Goal: Task Accomplishment & Management: Complete application form

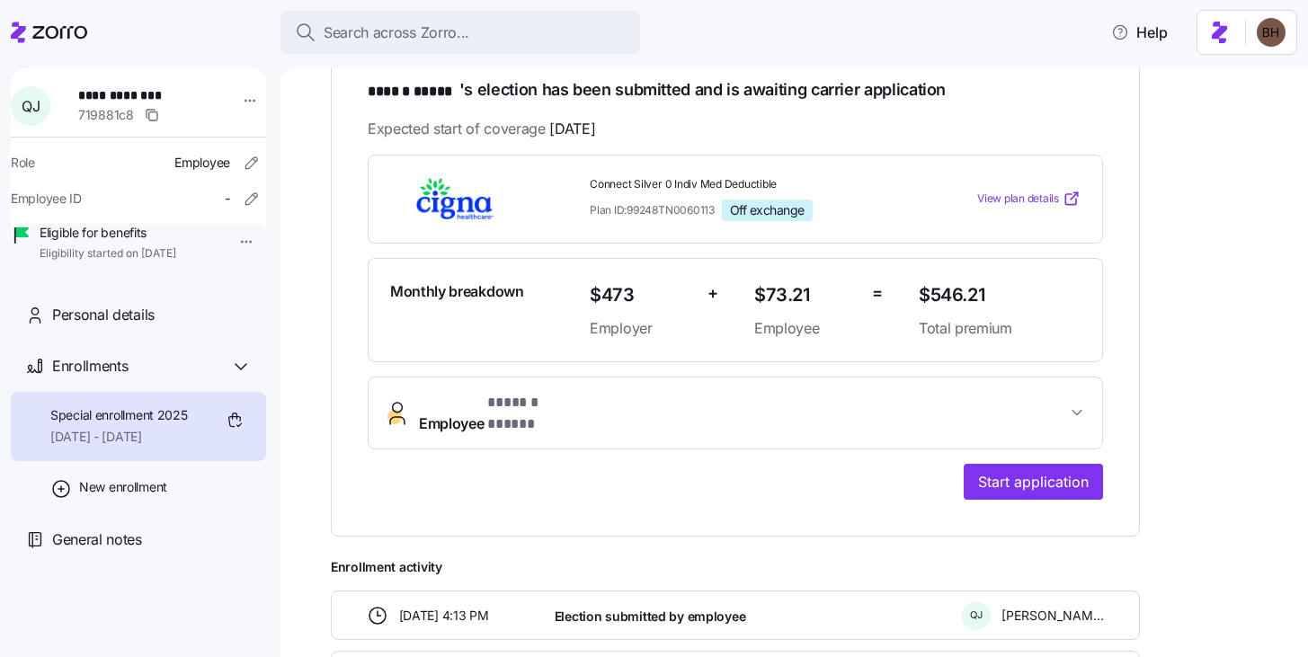
scroll to position [436, 0]
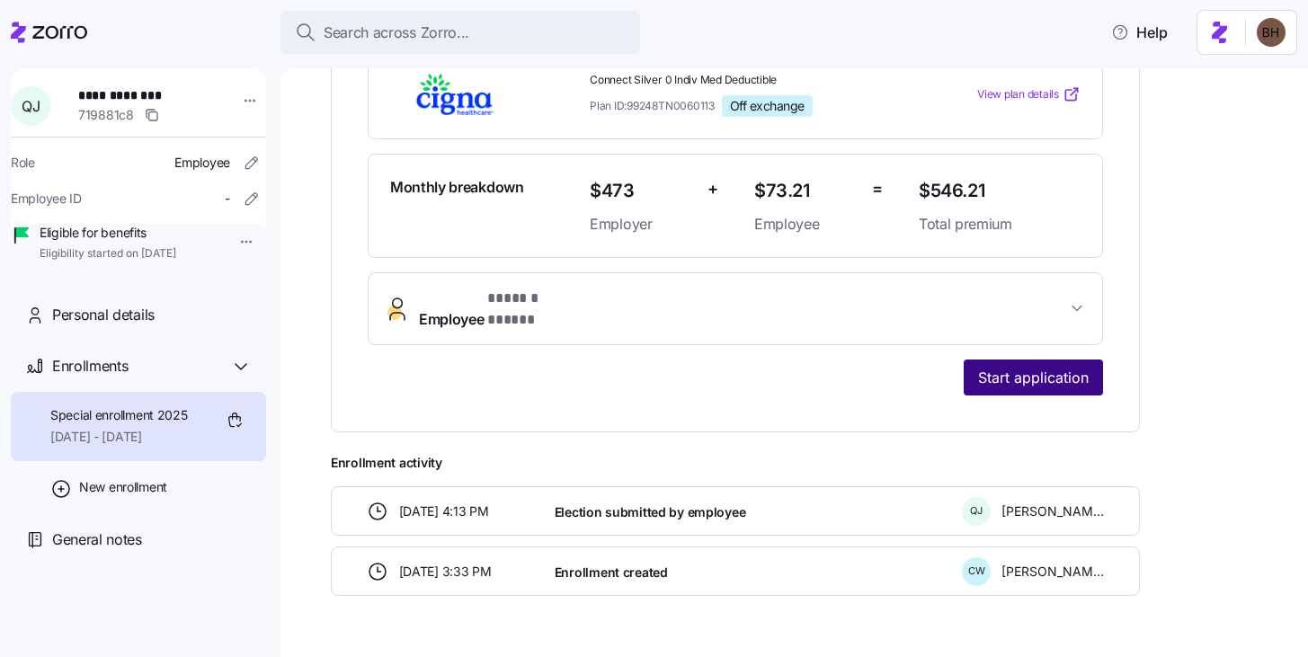
click at [1025, 367] on span "Start application" at bounding box center [1033, 378] width 111 height 22
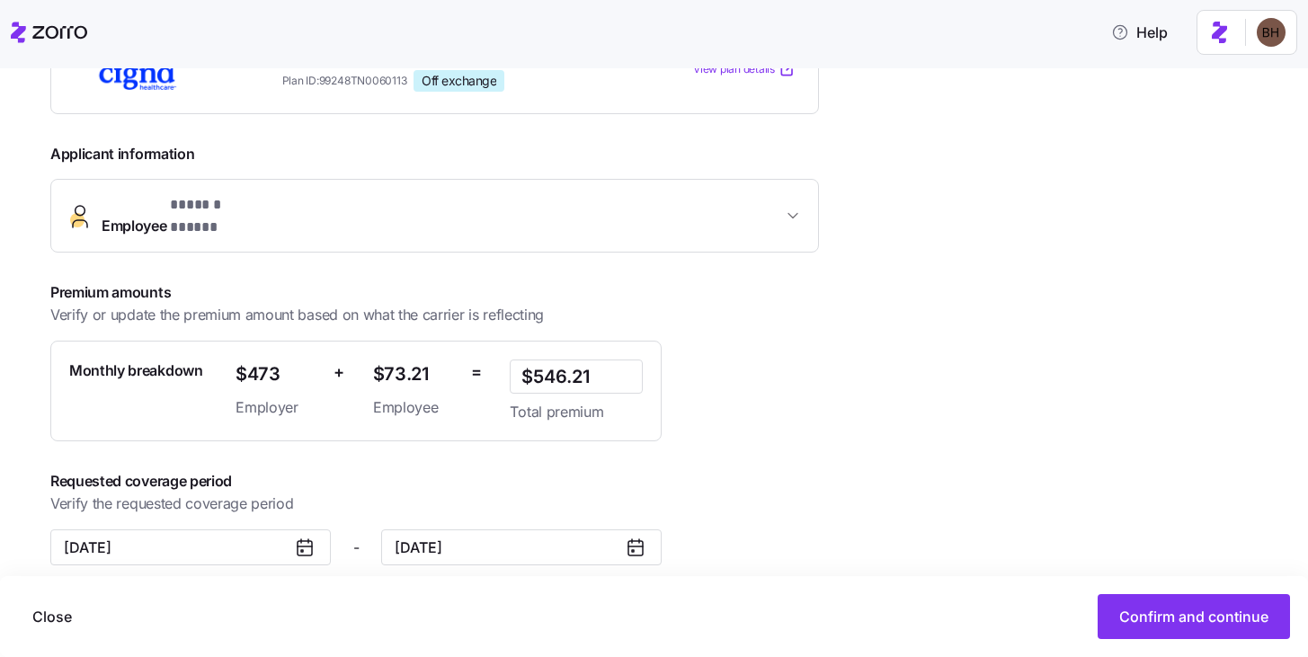
scroll to position [352, 0]
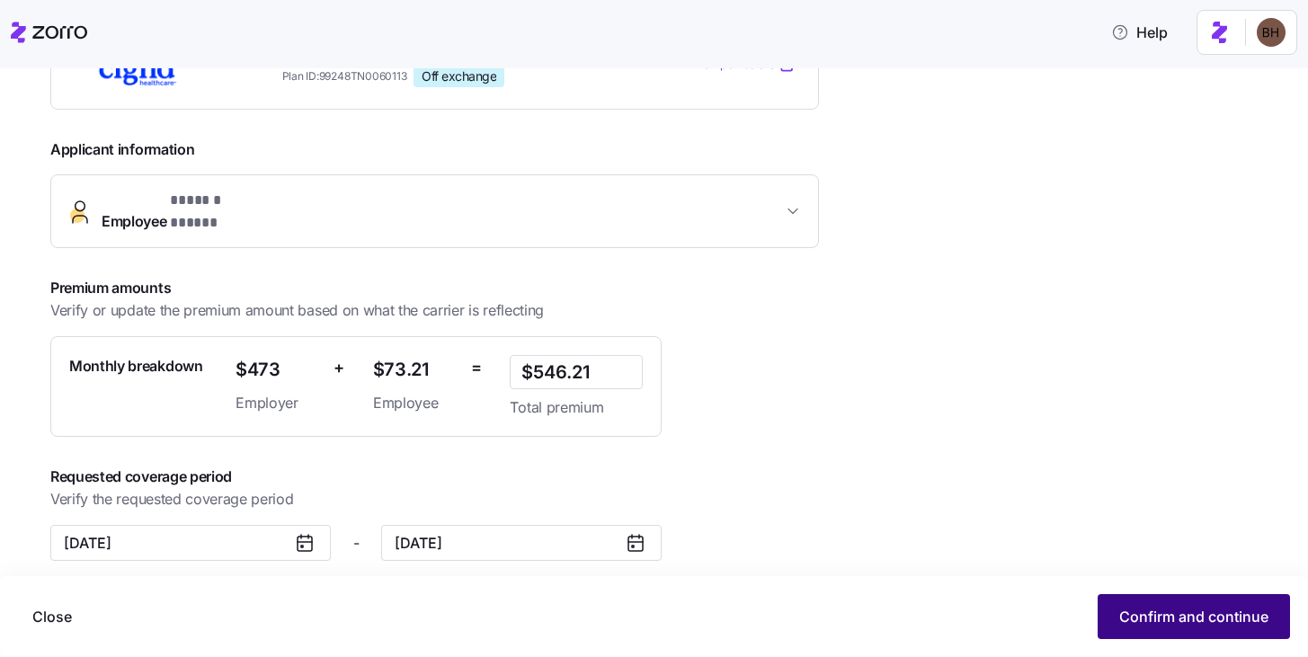
click at [1163, 623] on span "Confirm and continue" at bounding box center [1193, 617] width 149 height 22
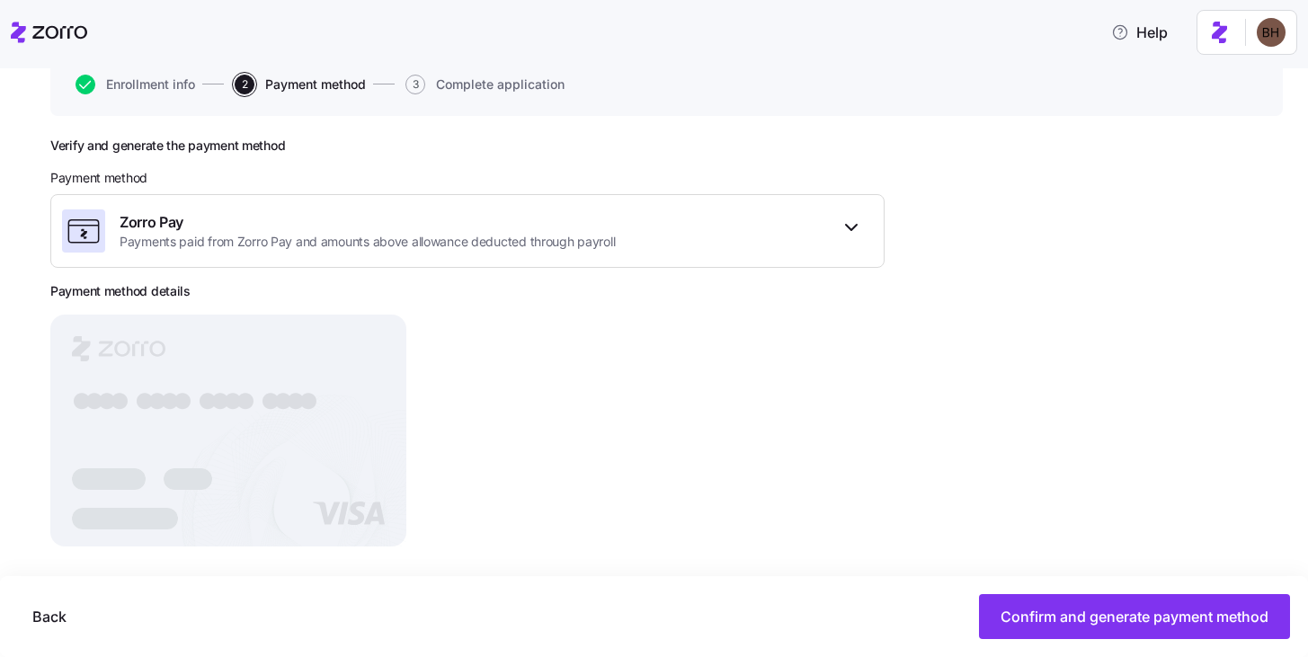
scroll to position [181, 0]
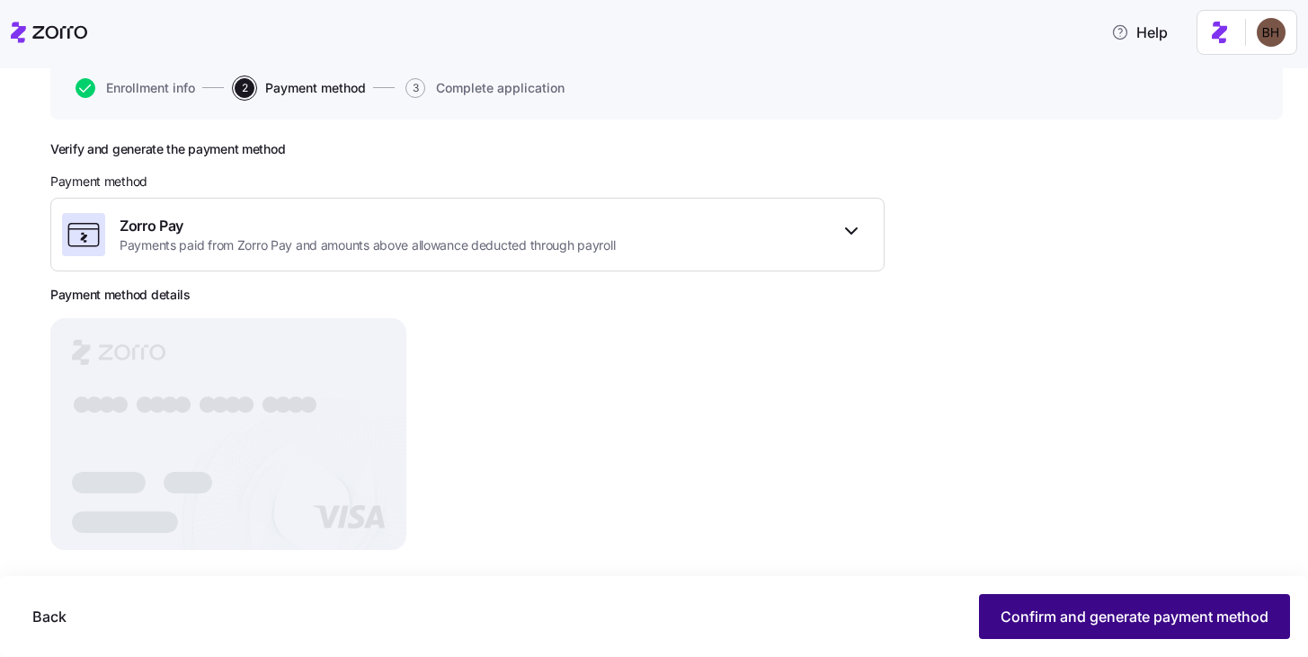
click at [1047, 621] on span "Confirm and generate payment method" at bounding box center [1135, 617] width 268 height 22
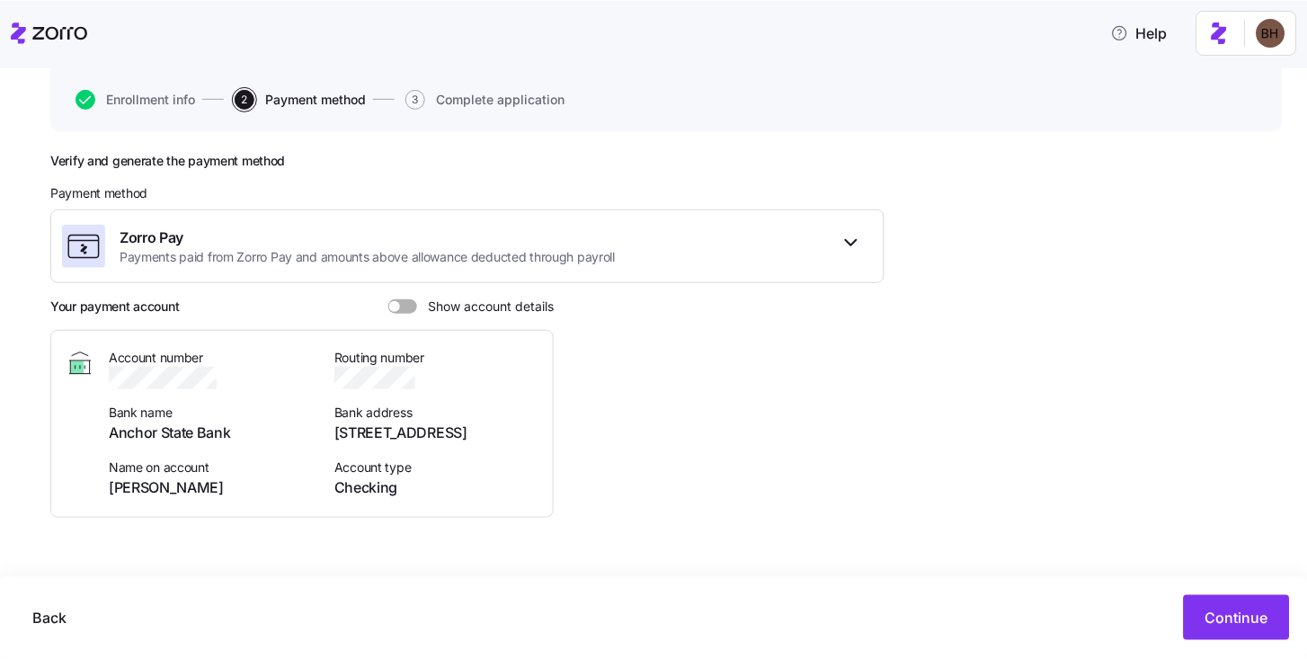
scroll to position [170, 0]
click at [1244, 604] on button "Continue" at bounding box center [1237, 616] width 106 height 45
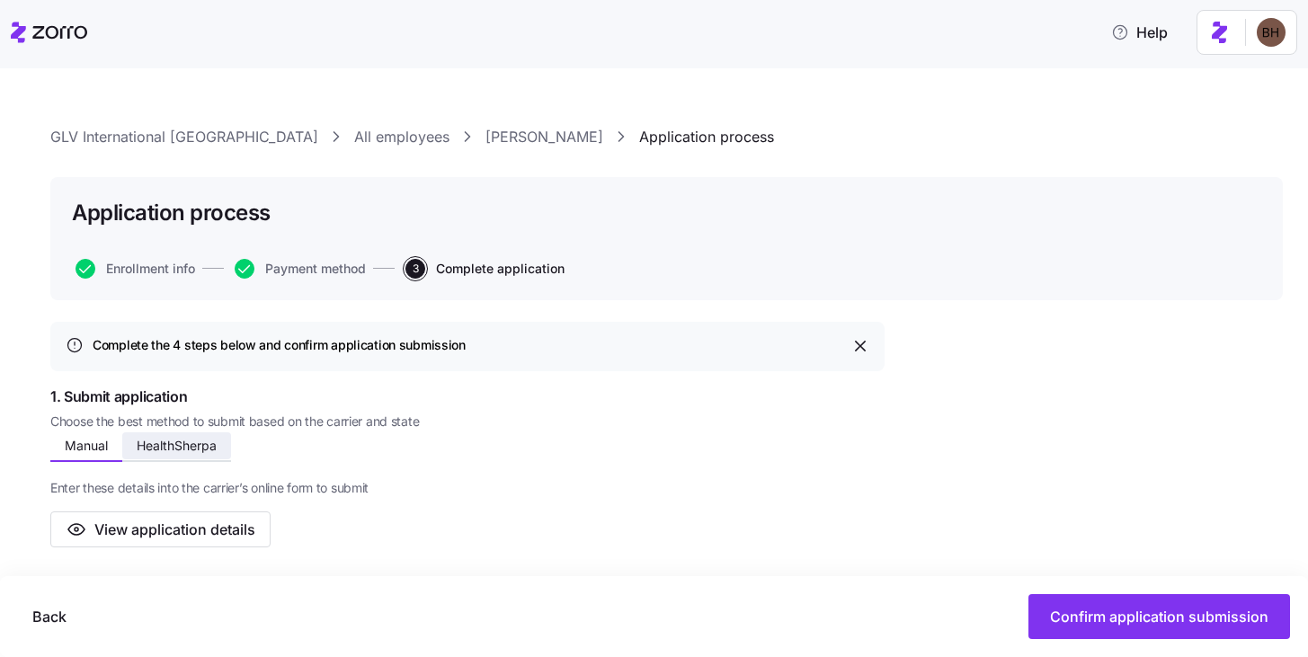
click at [184, 442] on span "HealthSherpa" at bounding box center [177, 446] width 80 height 13
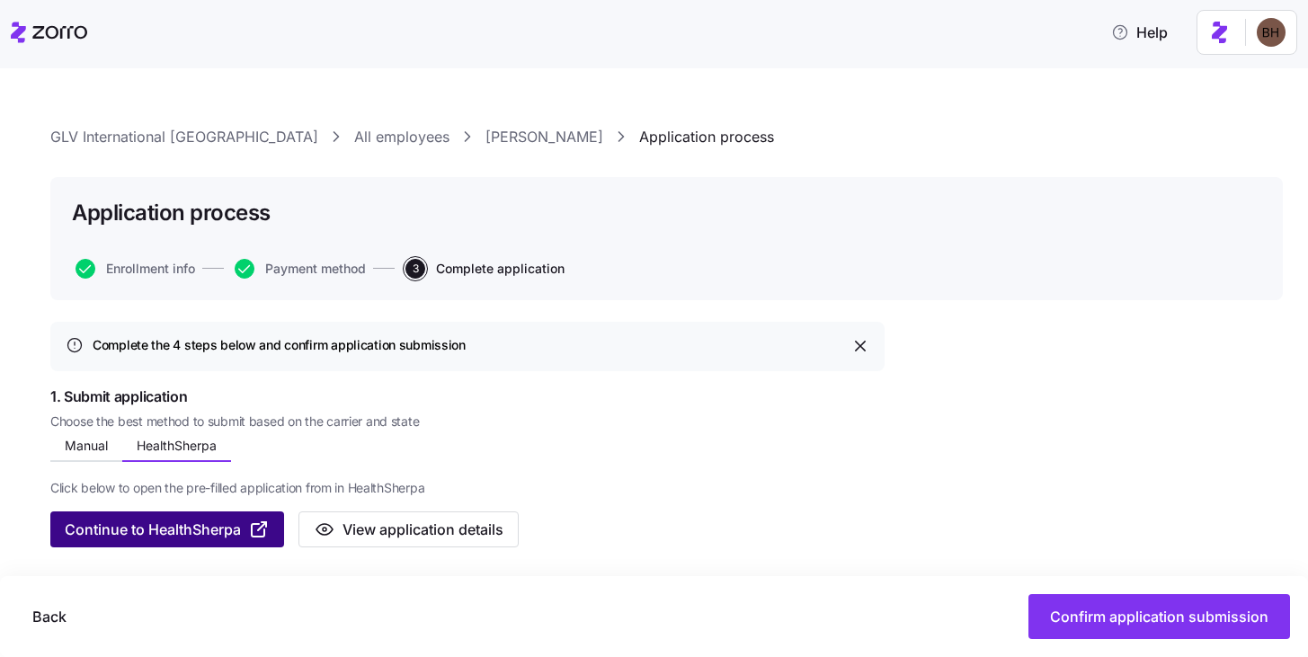
click at [177, 531] on span "Continue to HealthSherpa" at bounding box center [153, 530] width 176 height 22
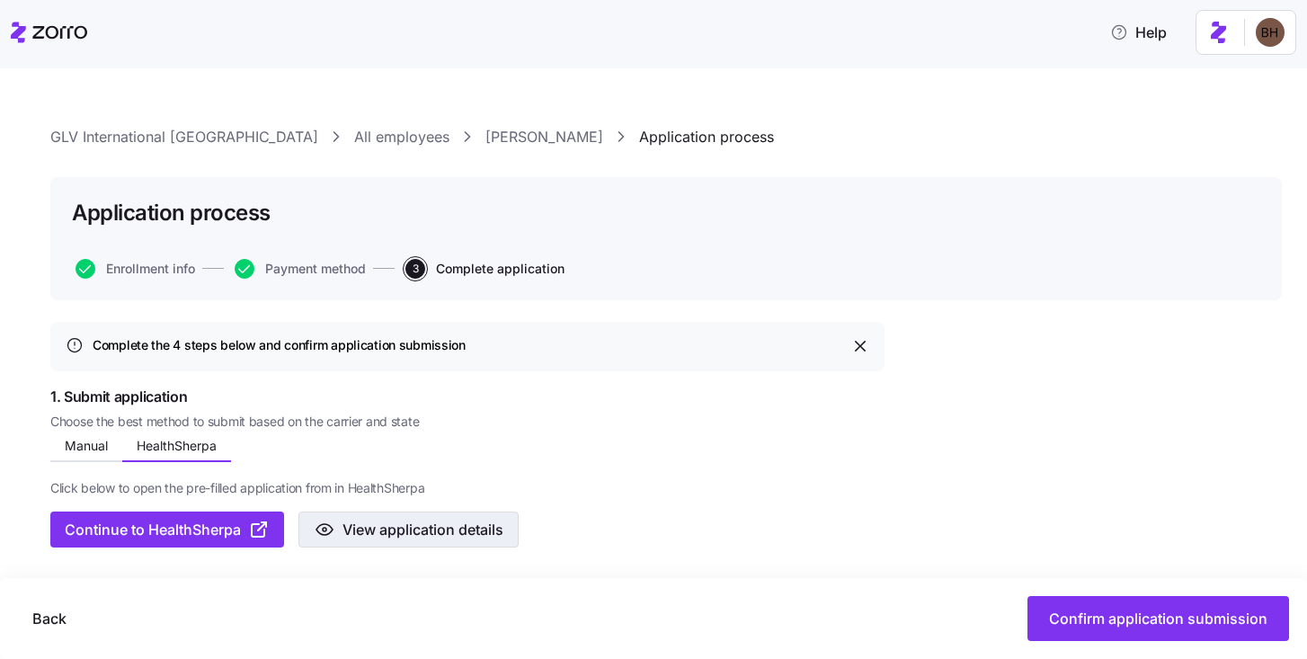
click at [377, 530] on span "View application details" at bounding box center [423, 530] width 161 height 22
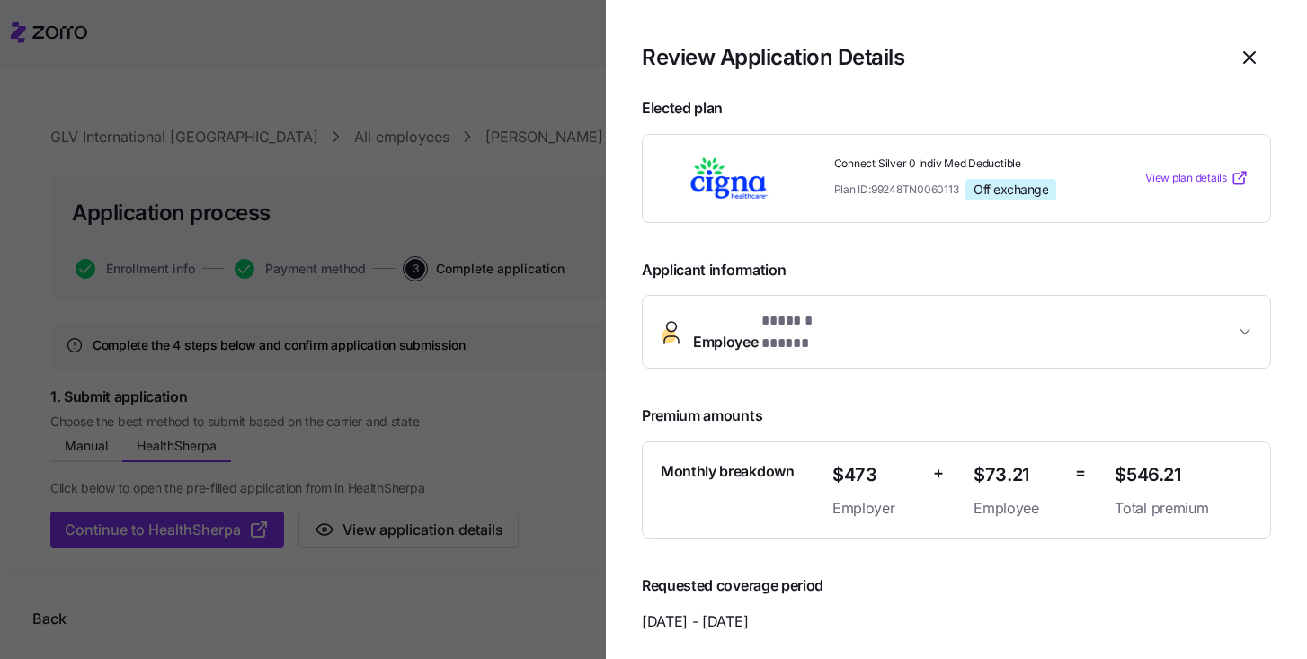
click at [810, 322] on span "* ****** ***** *" at bounding box center [811, 321] width 100 height 22
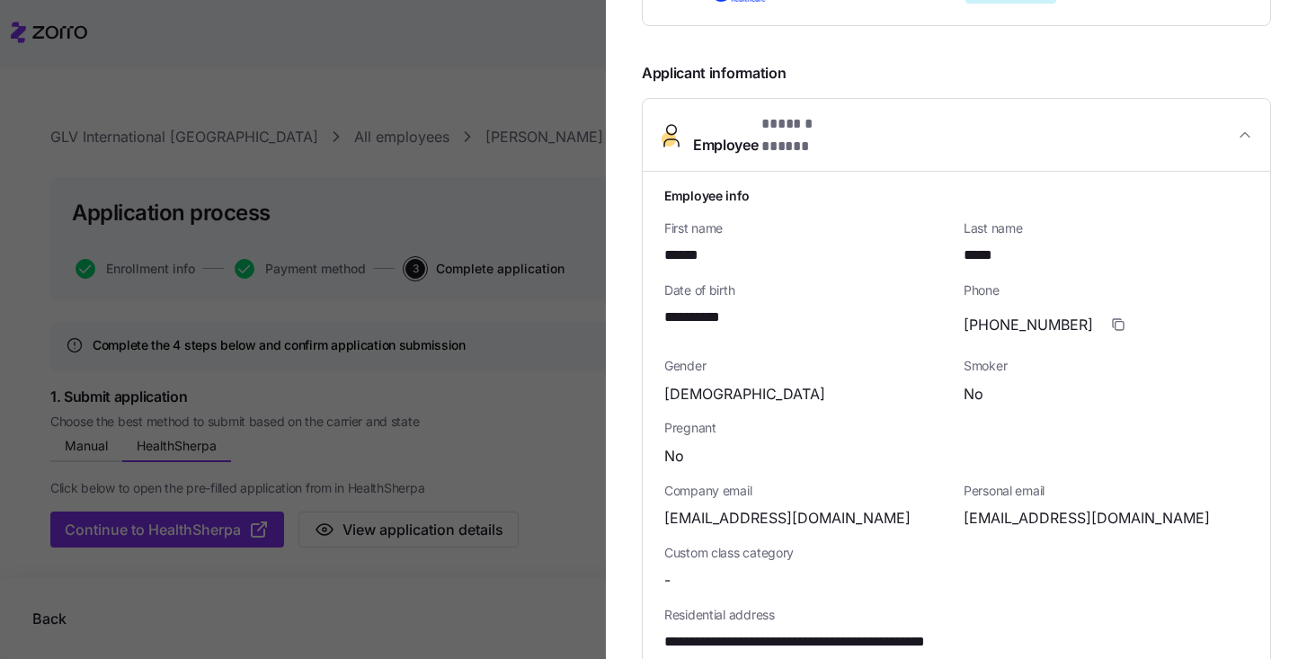
scroll to position [194, 0]
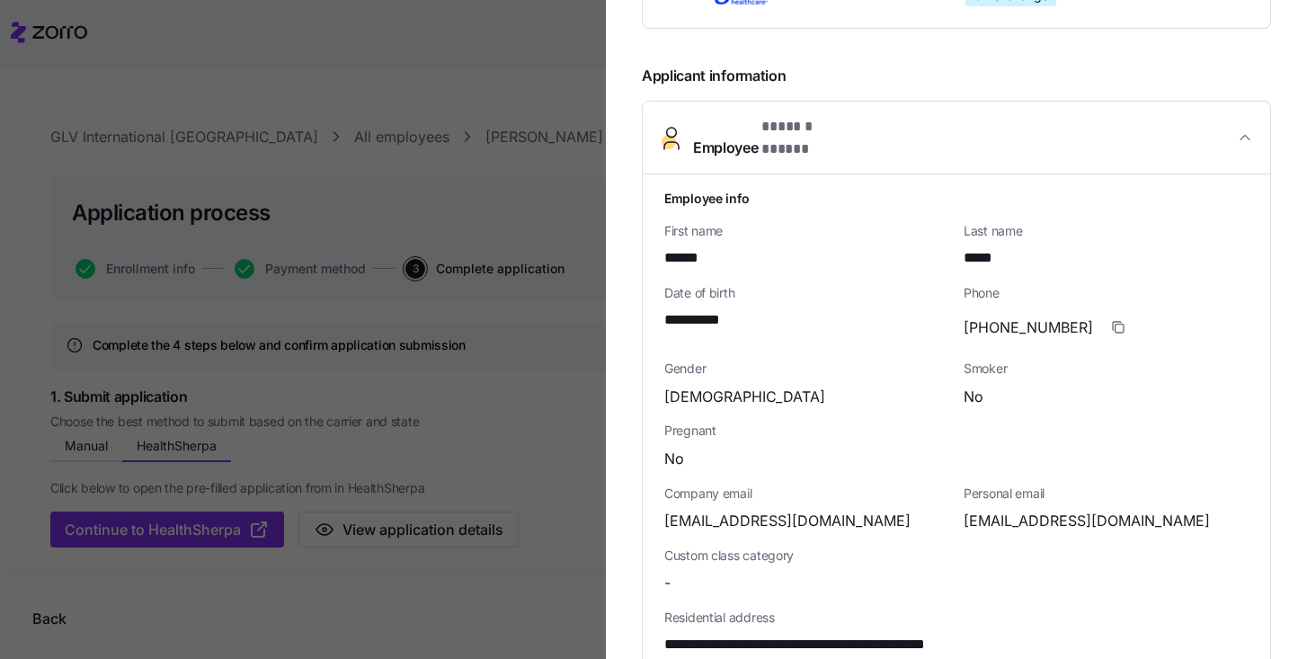
click at [928, 132] on span "Employee * ****** ***** *" at bounding box center [963, 137] width 541 height 43
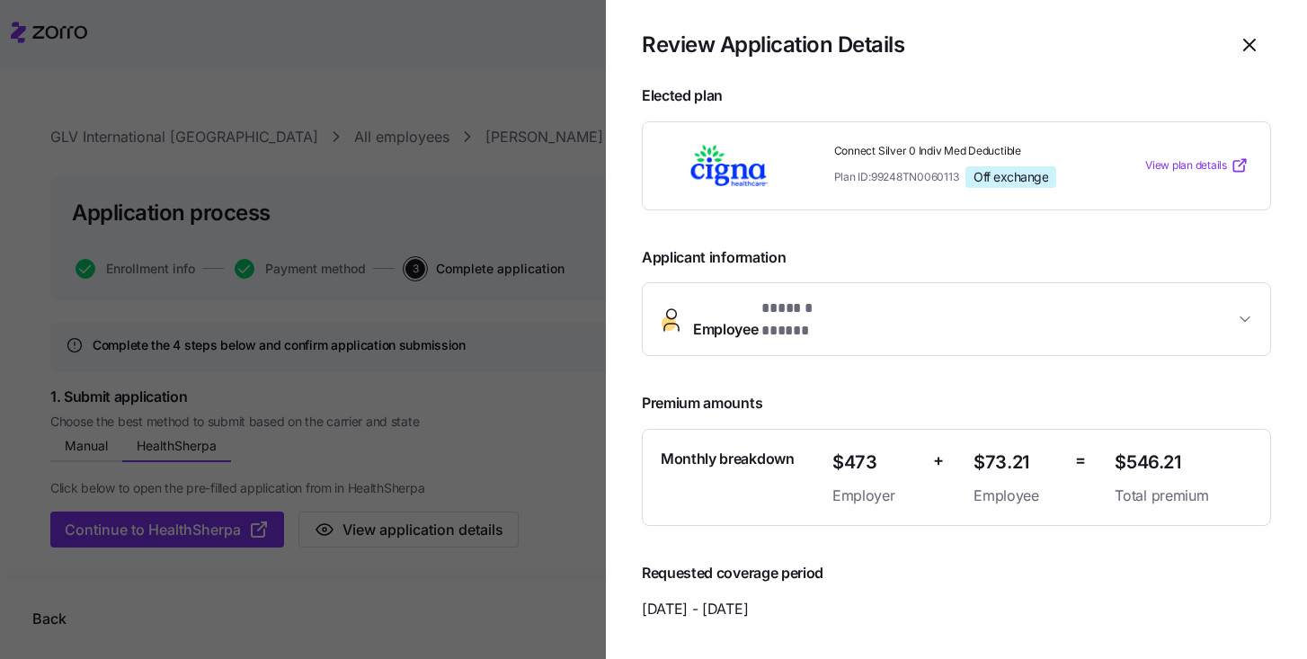
scroll to position [0, 0]
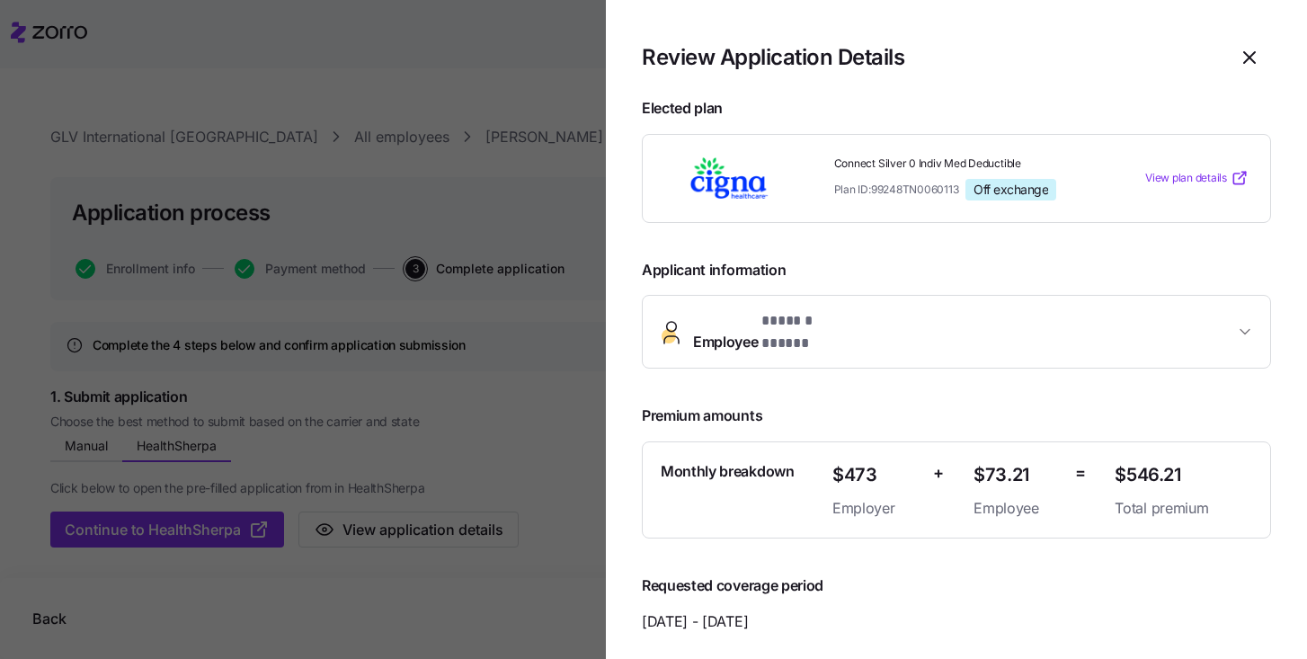
click at [562, 397] on div at bounding box center [653, 329] width 1307 height 659
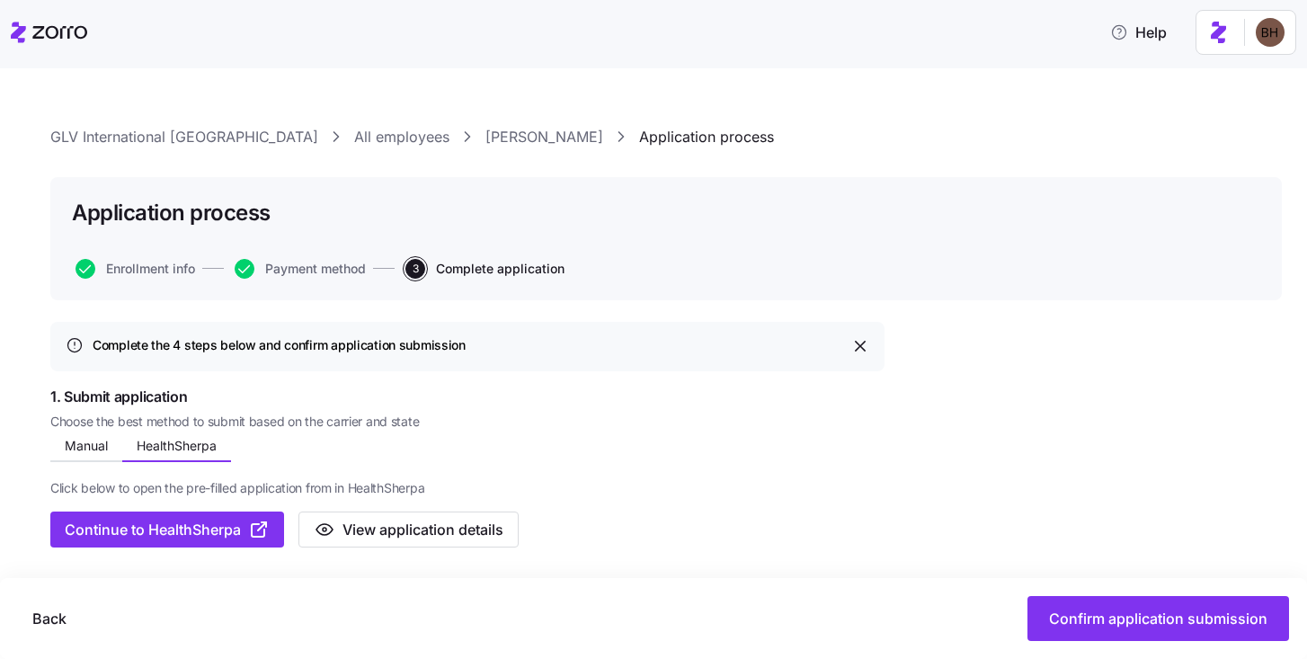
click at [485, 138] on link "[PERSON_NAME]" at bounding box center [544, 137] width 118 height 22
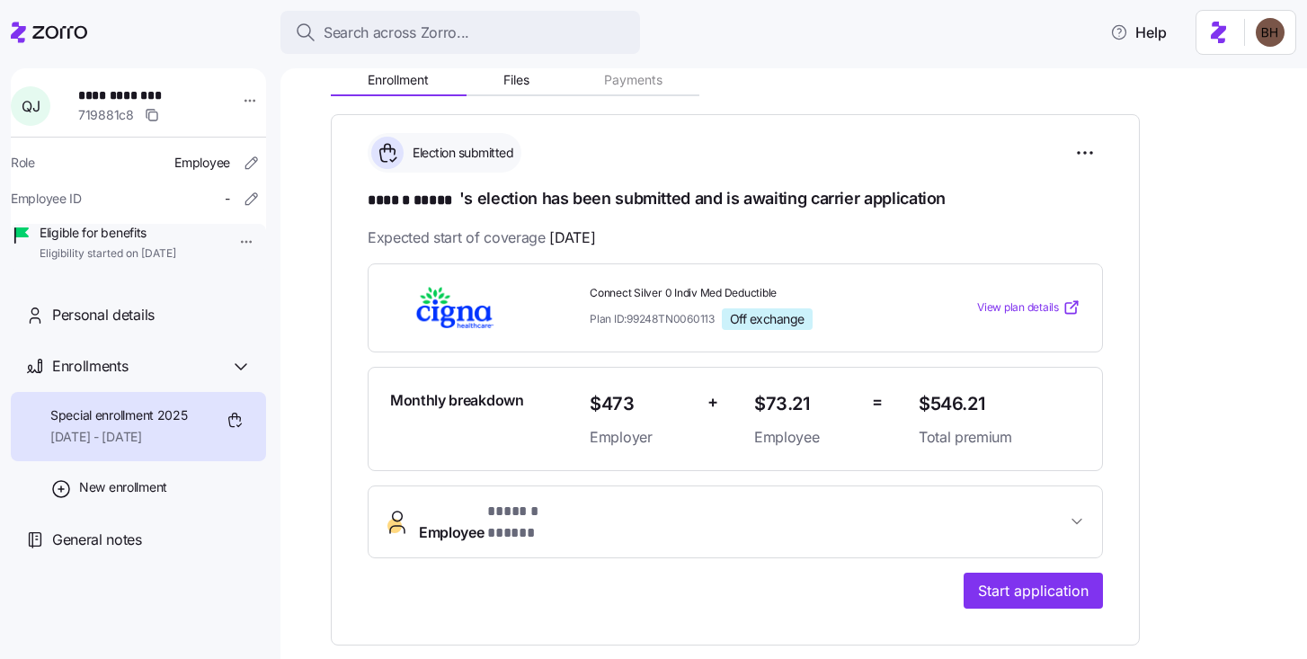
scroll to position [209, 0]
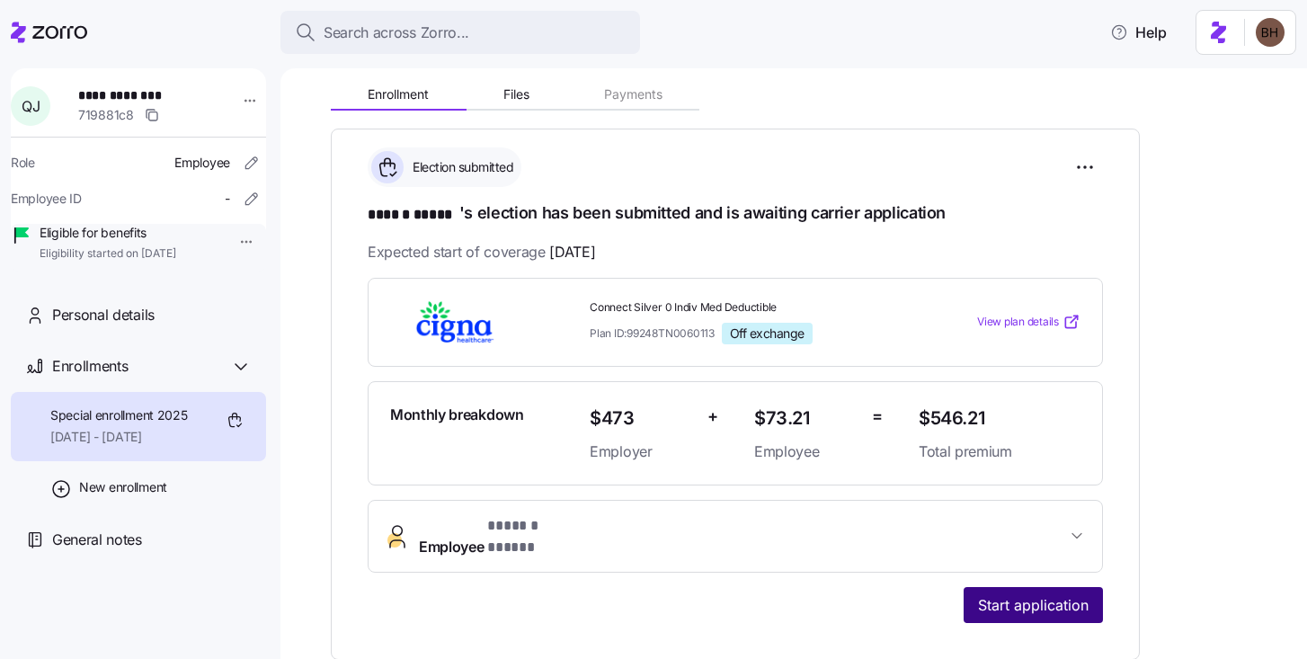
click at [1001, 594] on span "Start application" at bounding box center [1033, 605] width 111 height 22
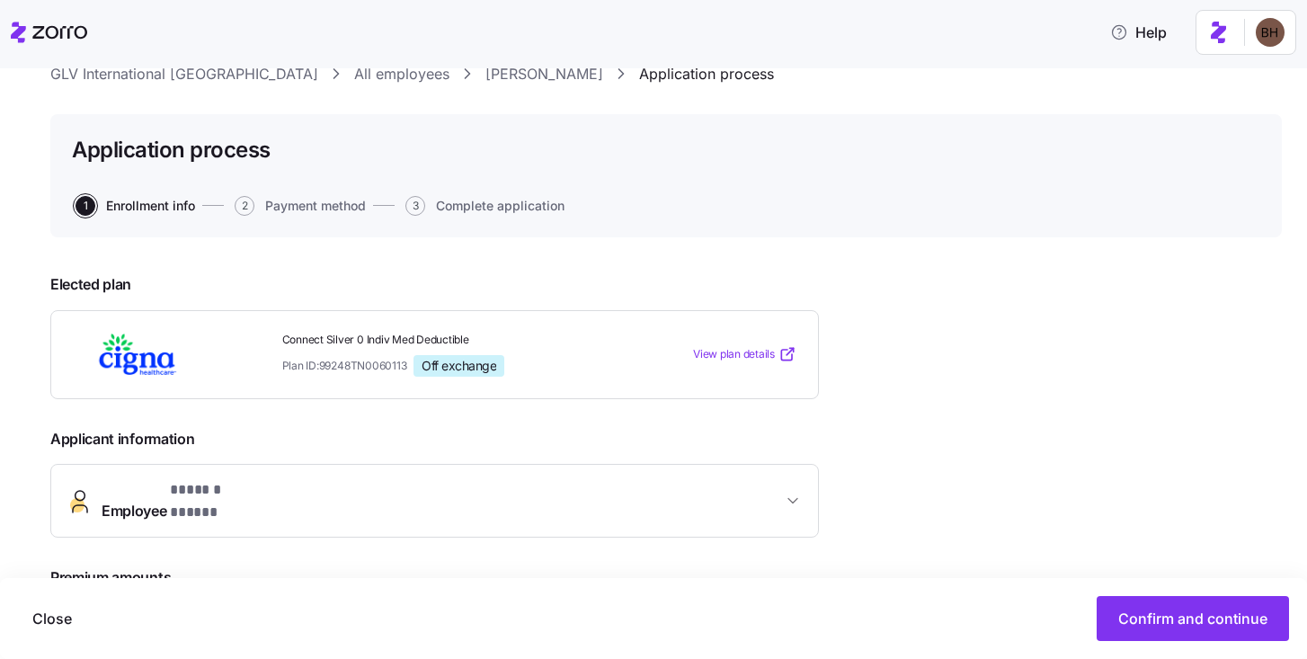
scroll to position [137, 0]
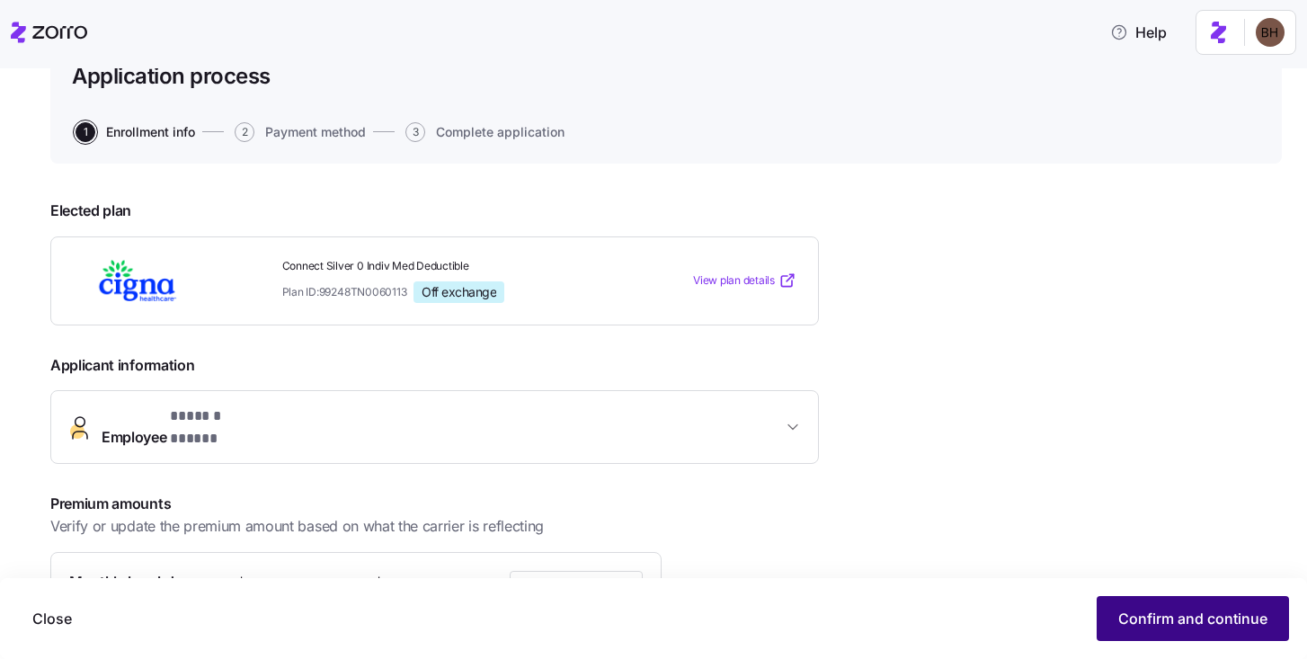
click at [1187, 622] on span "Confirm and continue" at bounding box center [1192, 619] width 149 height 22
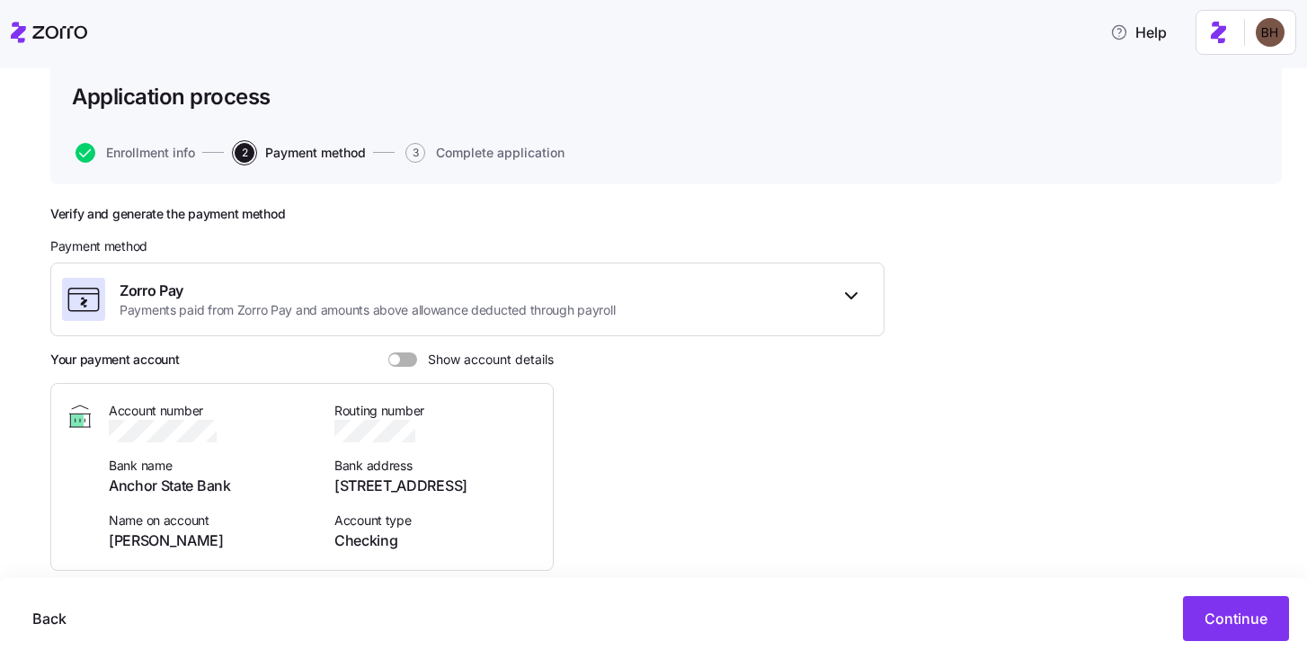
scroll to position [168, 0]
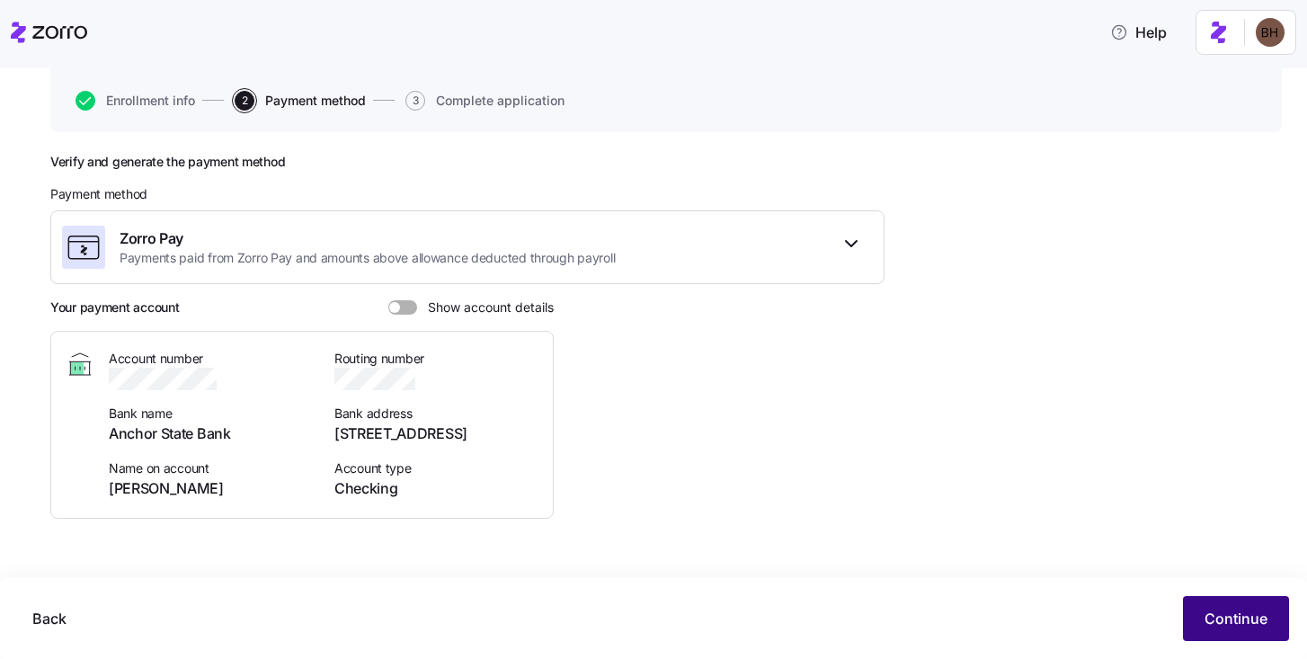
click at [1246, 627] on span "Continue" at bounding box center [1236, 619] width 63 height 22
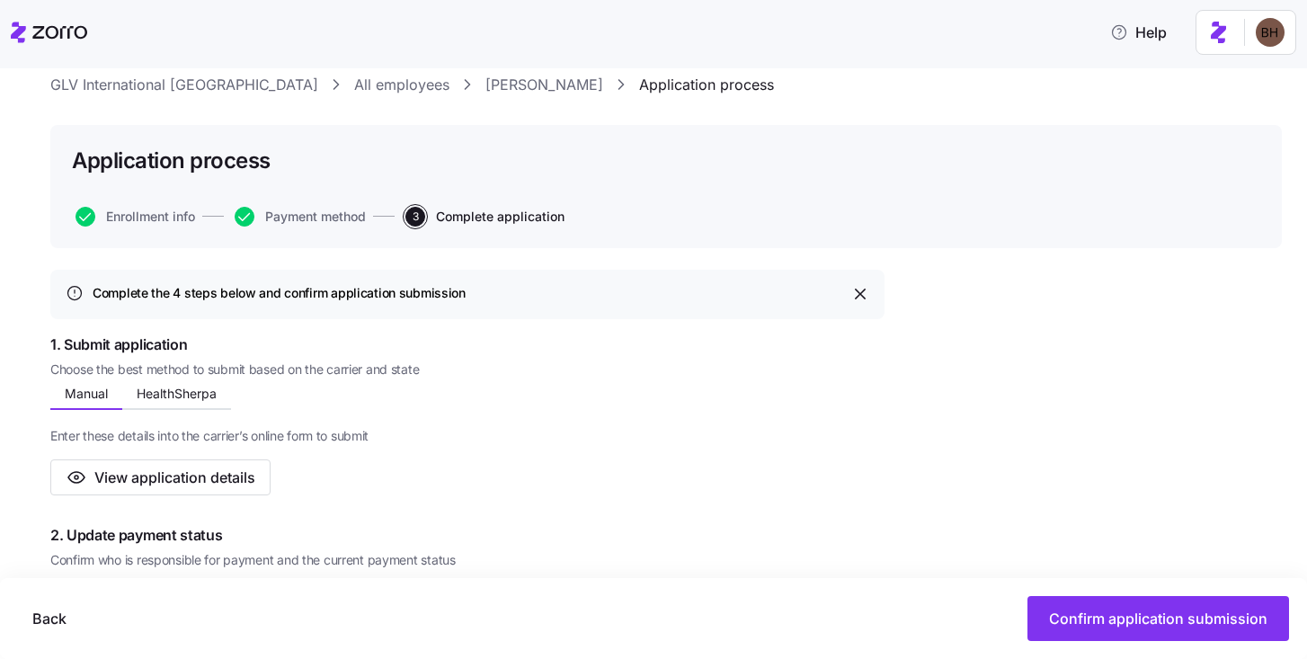
scroll to position [301, 0]
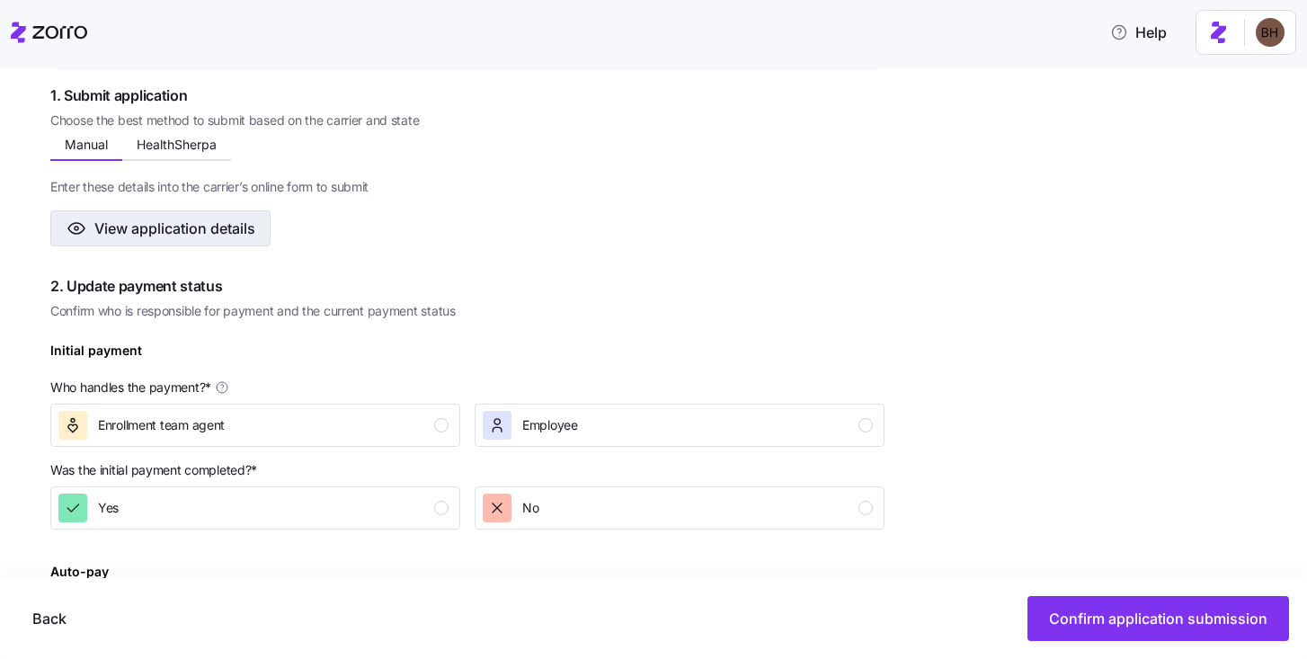
click at [234, 244] on button "View application details" at bounding box center [160, 228] width 220 height 36
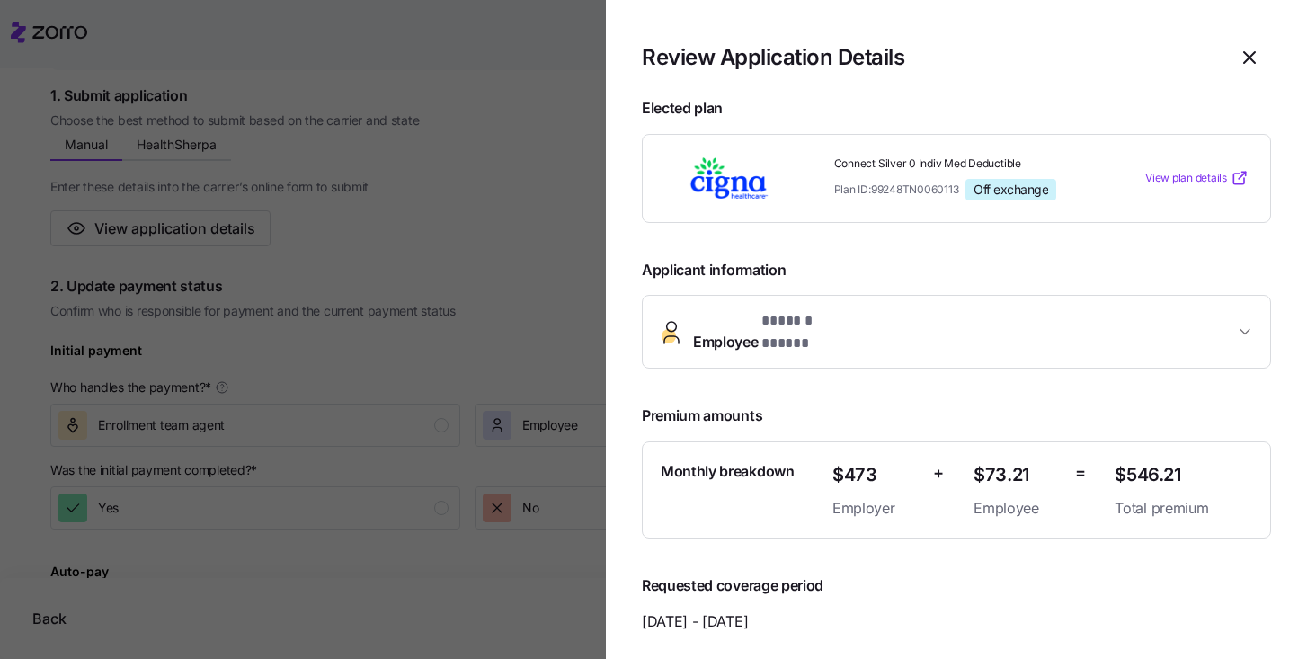
click at [906, 337] on button "Employee * ****** ***** *" at bounding box center [956, 332] width 627 height 72
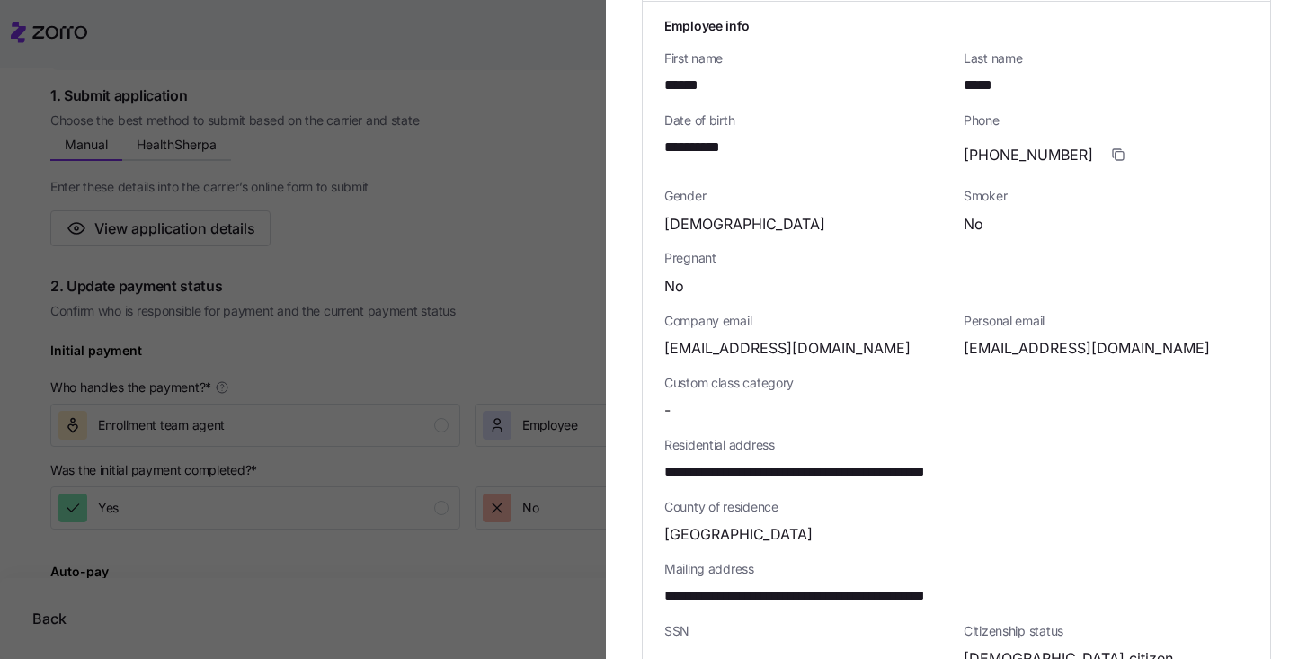
scroll to position [365, 0]
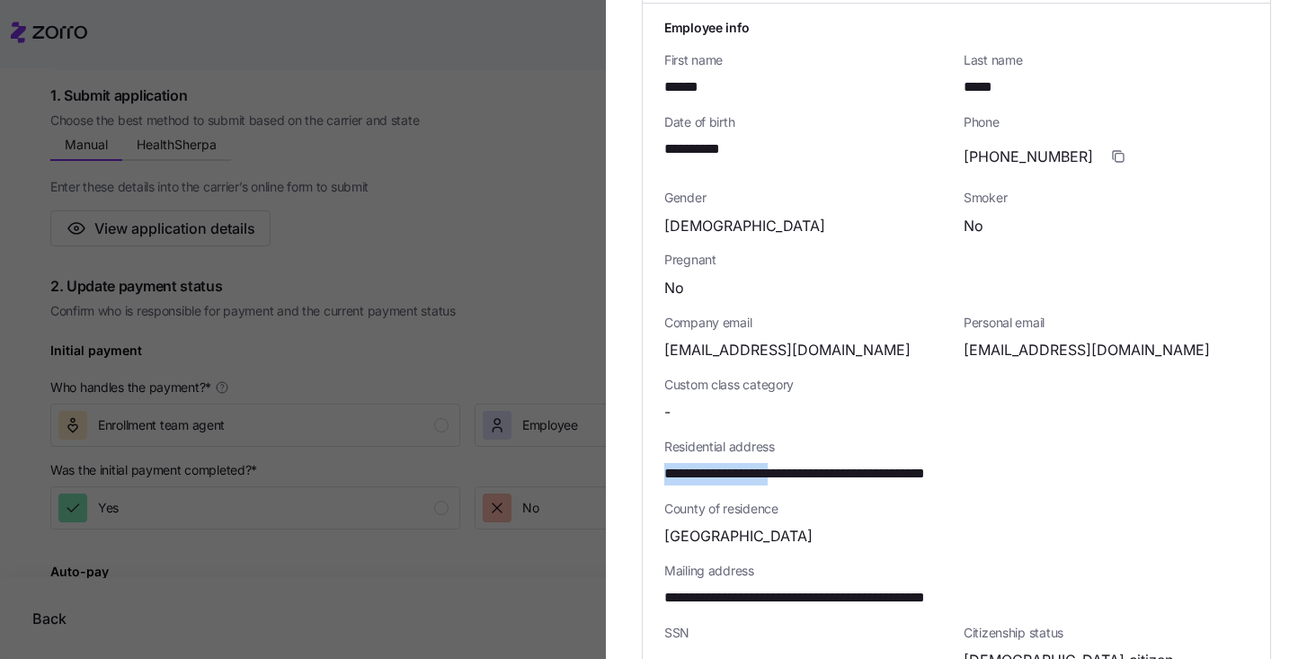
drag, startPoint x: 798, startPoint y: 460, endPoint x: 650, endPoint y: 447, distance: 148.9
click at [650, 447] on div "**********" at bounding box center [956, 462] width 627 height 916
copy span "**********"
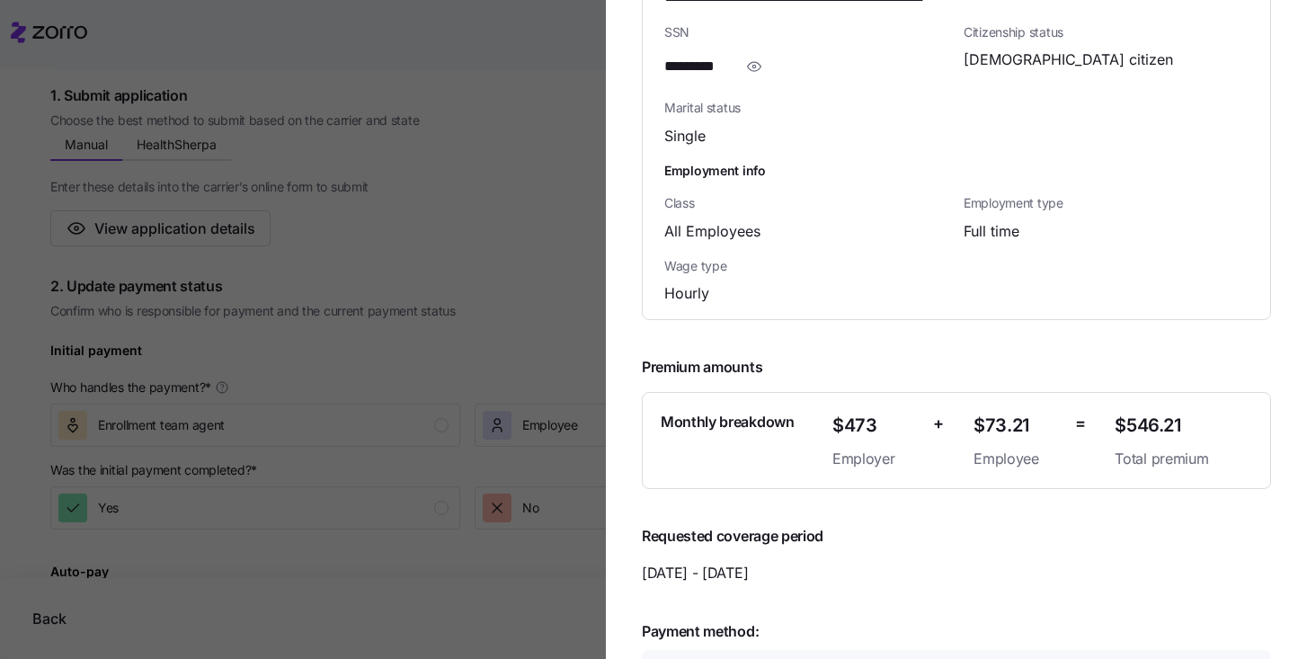
scroll to position [785, 0]
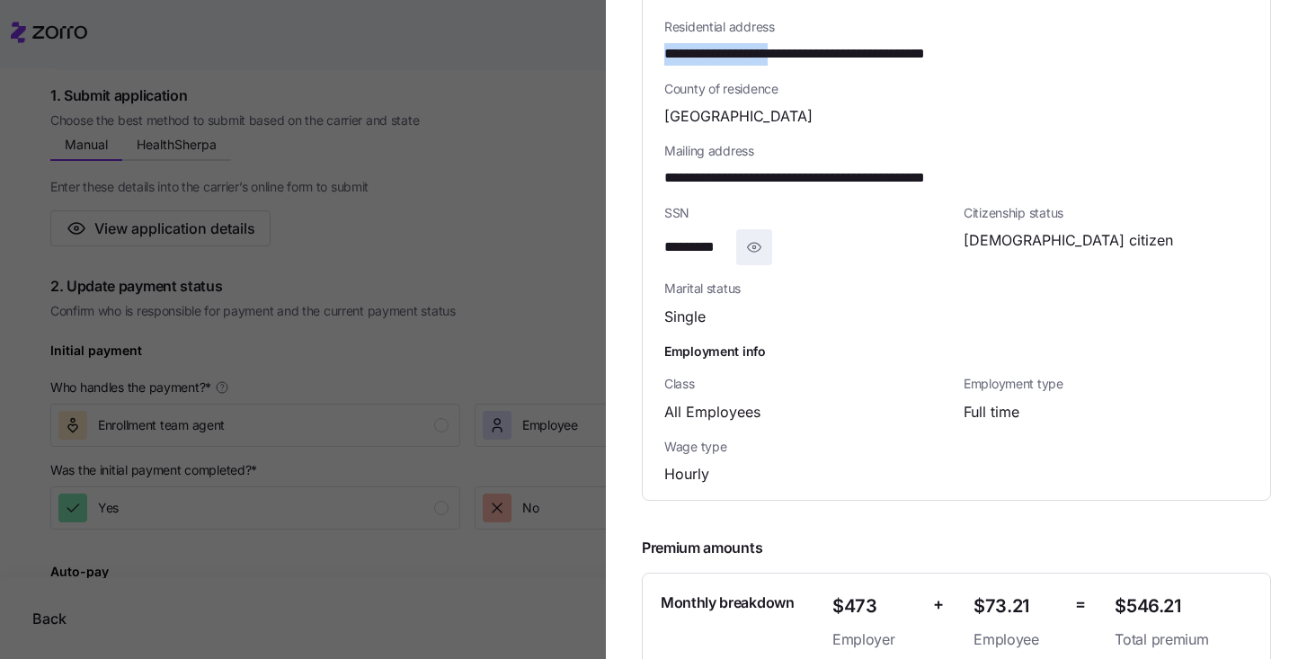
click at [758, 243] on icon "button" at bounding box center [754, 247] width 13 height 9
drag, startPoint x: 753, startPoint y: 232, endPoint x: 659, endPoint y: 233, distance: 94.4
click at [659, 233] on div "**********" at bounding box center [956, 42] width 627 height 916
copy span "**********"
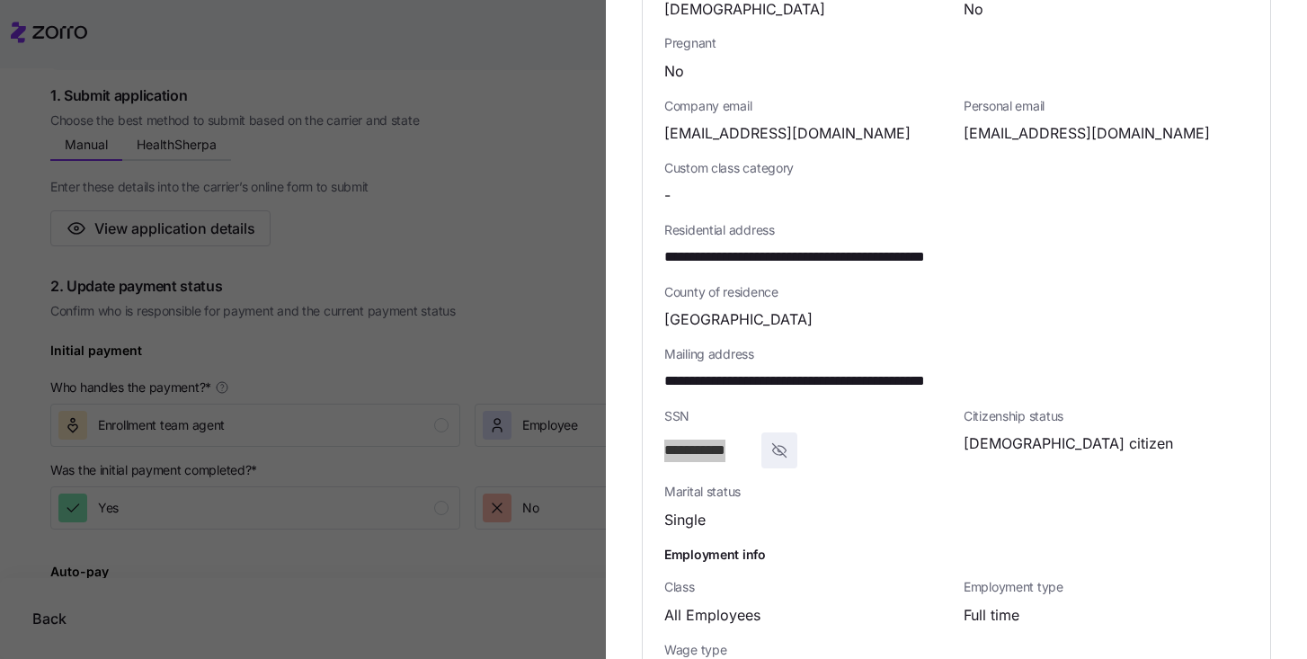
scroll to position [1307, 0]
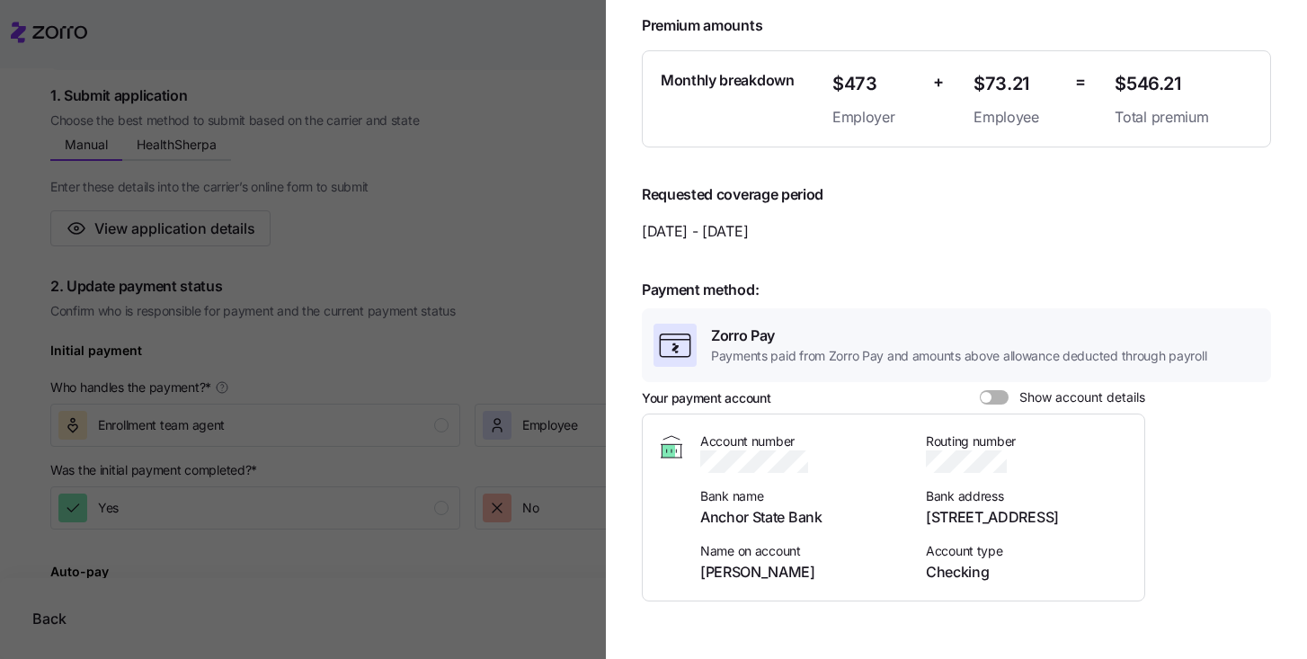
click at [553, 266] on div at bounding box center [653, 329] width 1307 height 659
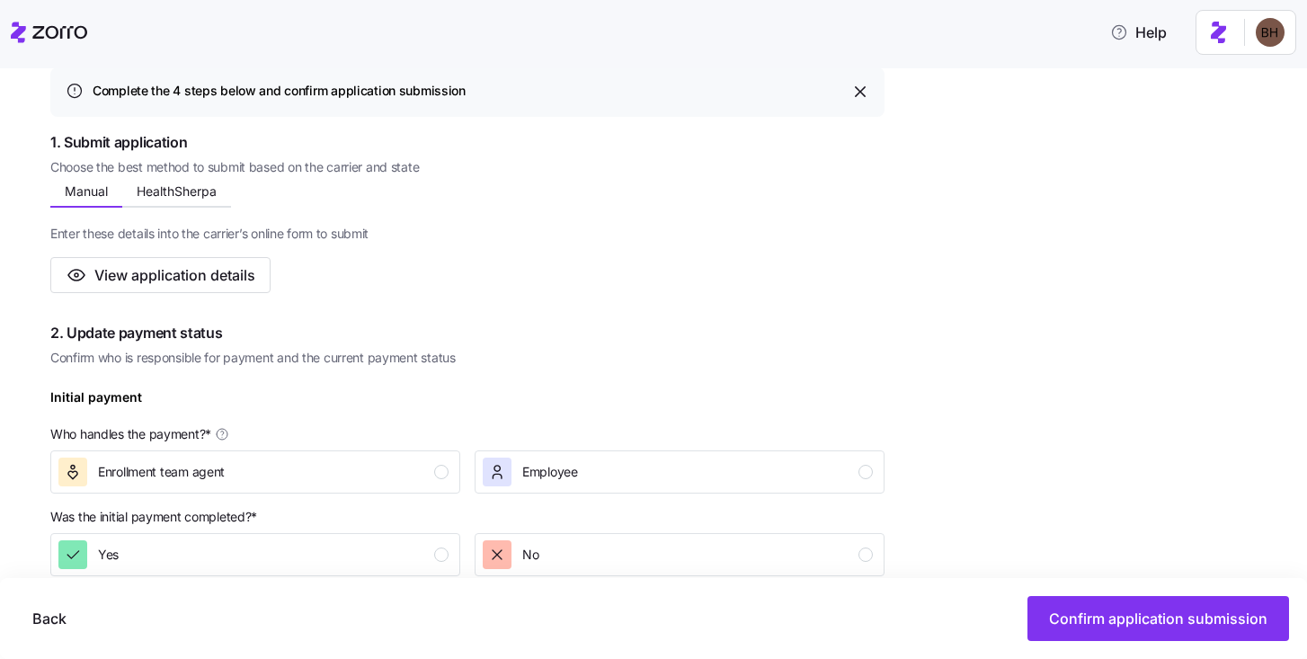
scroll to position [0, 0]
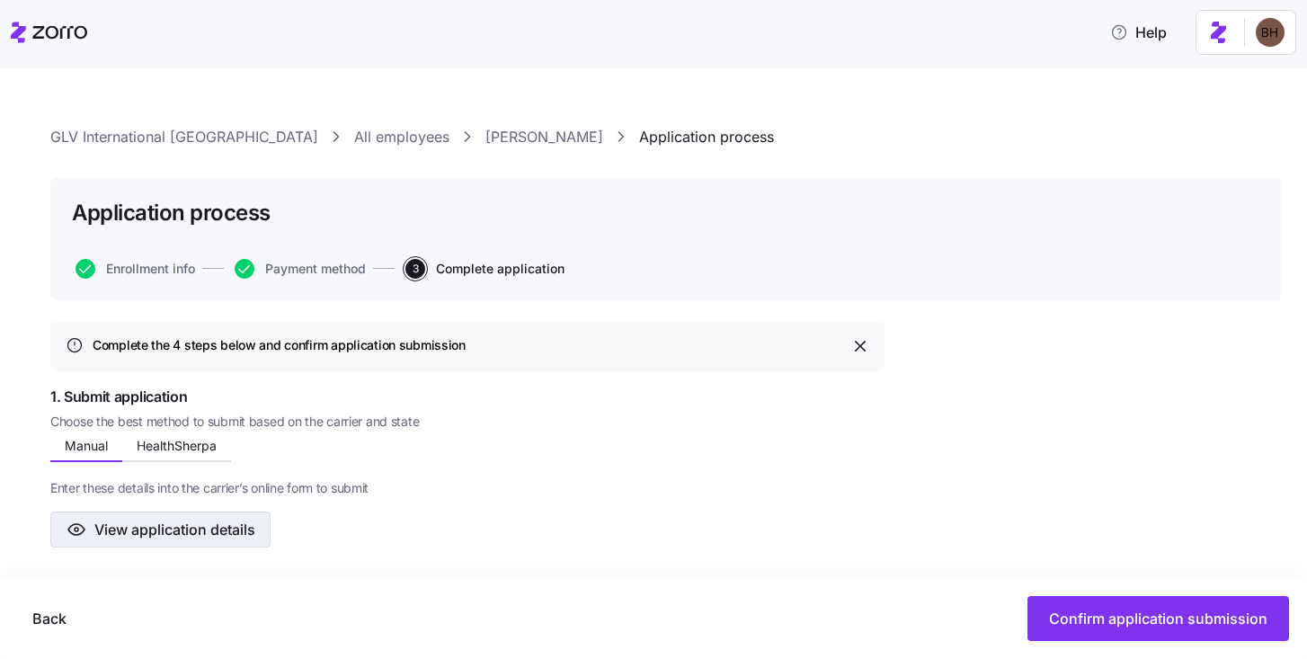
click at [199, 538] on span "View application details" at bounding box center [174, 530] width 161 height 22
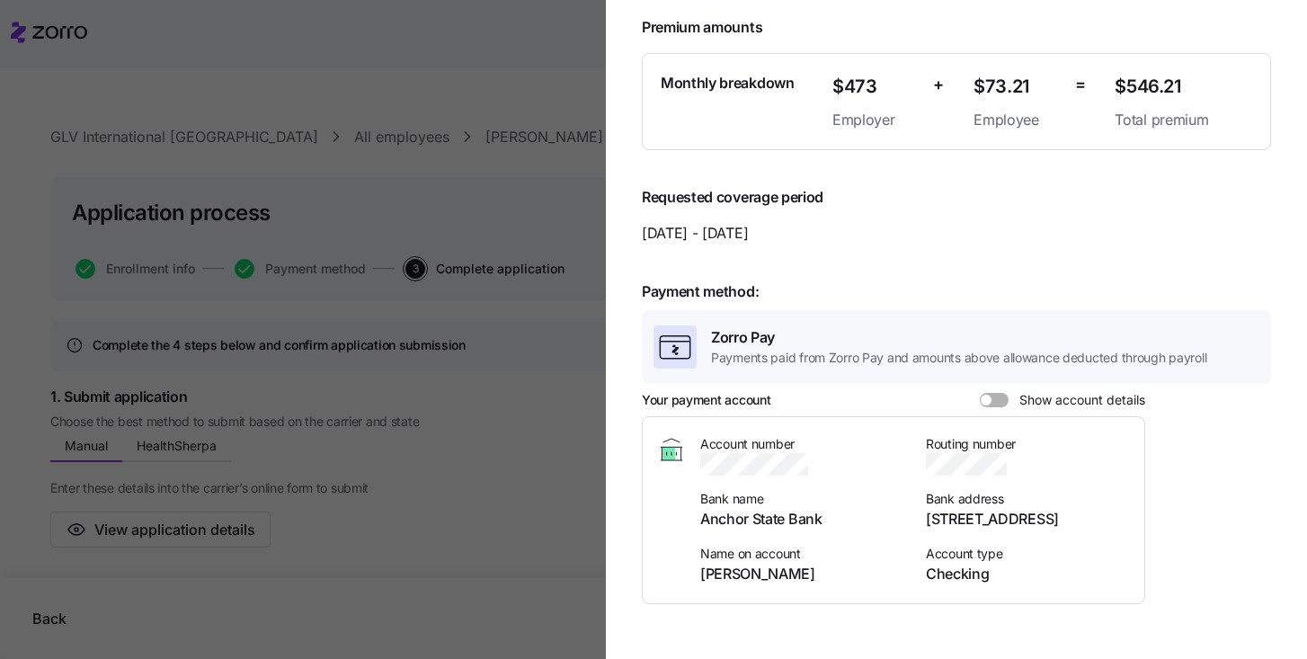
scroll to position [390, 0]
click at [992, 391] on span at bounding box center [1001, 398] width 18 height 14
click at [980, 391] on input "Show account details" at bounding box center [980, 391] width 0 height 0
click at [827, 458] on icon "button" at bounding box center [828, 463] width 11 height 11
click at [1012, 456] on icon "button" at bounding box center [1016, 461] width 10 height 10
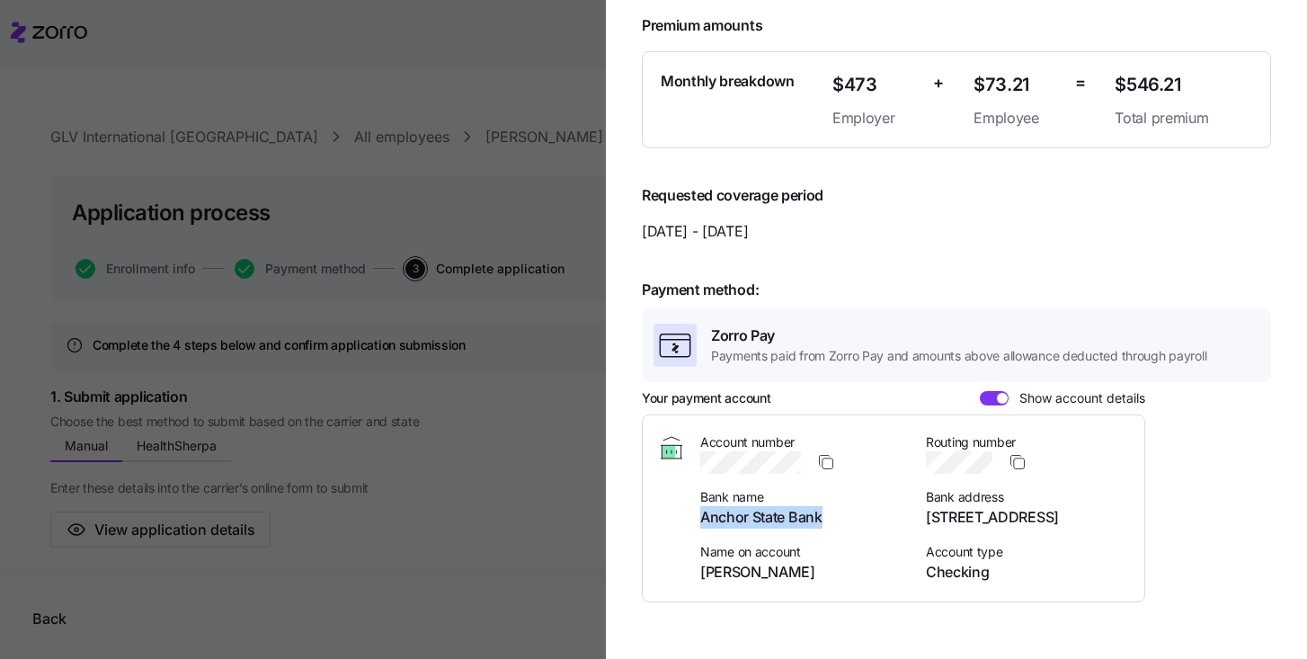
drag, startPoint x: 700, startPoint y: 499, endPoint x: 885, endPoint y: 500, distance: 184.3
click at [885, 506] on span "Anchor State Bank" at bounding box center [802, 517] width 204 height 22
copy span "Anchor State Bank"
click at [564, 479] on div at bounding box center [653, 329] width 1307 height 659
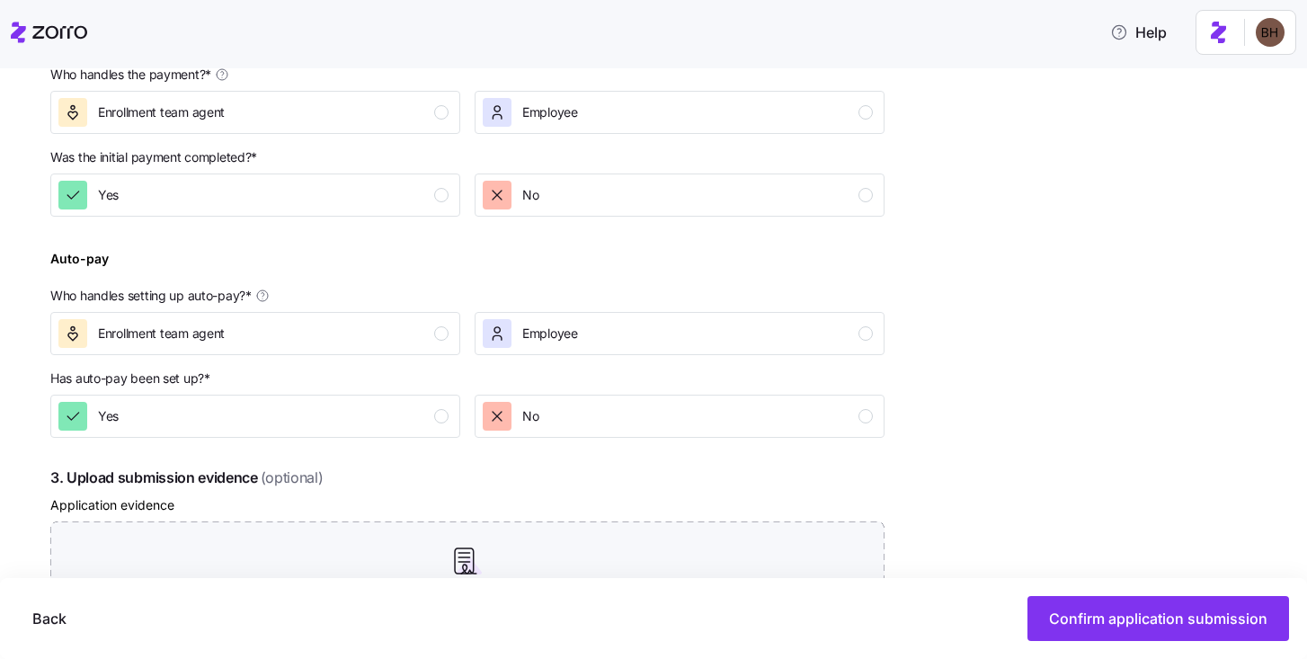
scroll to position [633, 0]
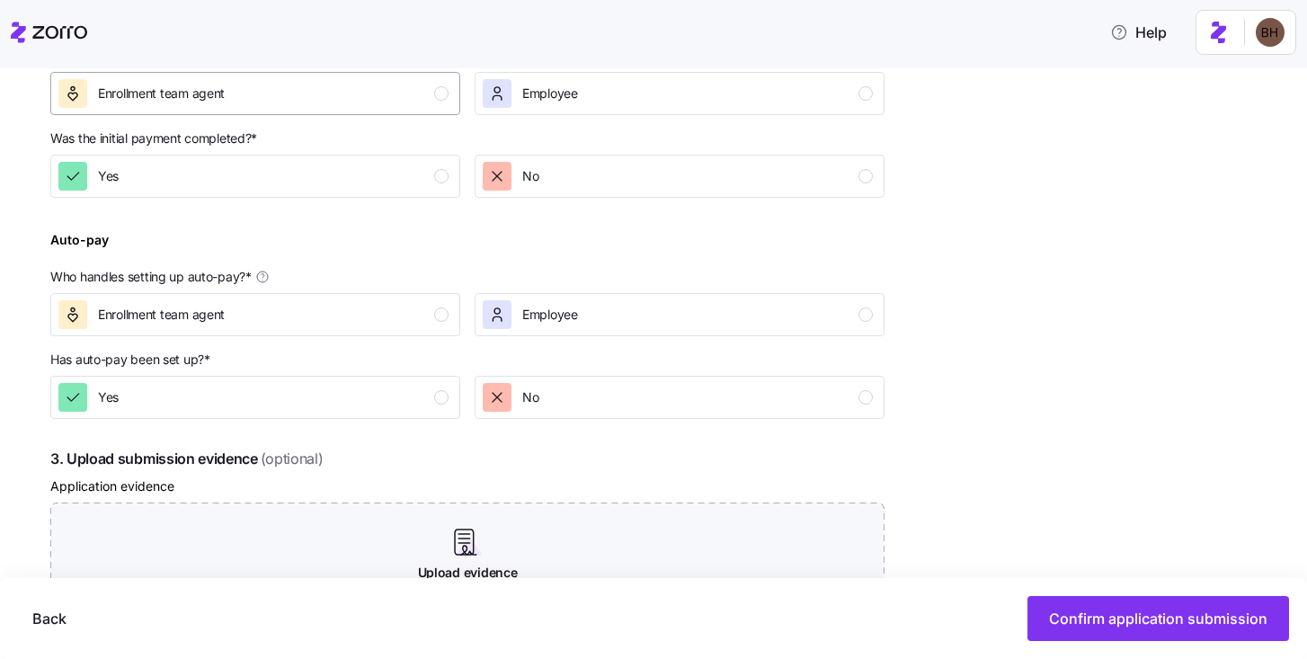
click at [334, 104] on div "Enrollment team agent" at bounding box center [253, 93] width 390 height 29
click at [337, 170] on div "Yes" at bounding box center [253, 176] width 390 height 29
click at [311, 318] on div "Enrollment team agent" at bounding box center [253, 314] width 390 height 29
click at [305, 403] on div "Yes" at bounding box center [253, 397] width 390 height 29
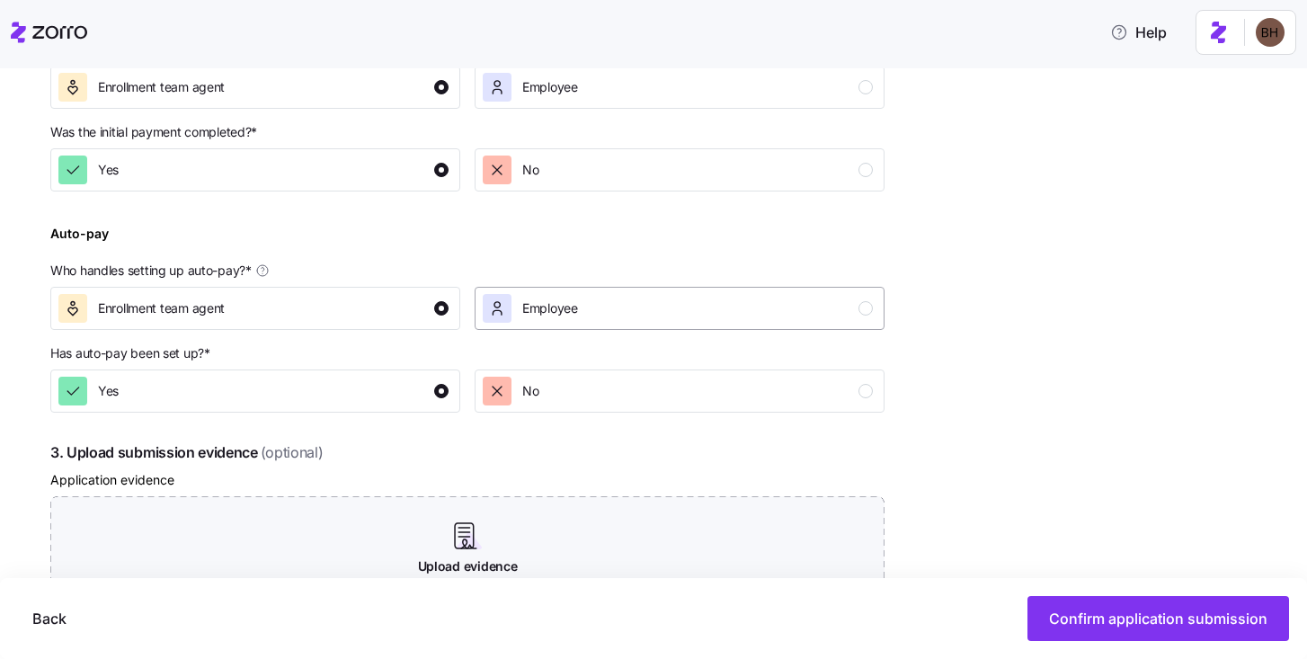
scroll to position [640, 0]
click at [616, 171] on div "No" at bounding box center [678, 169] width 390 height 29
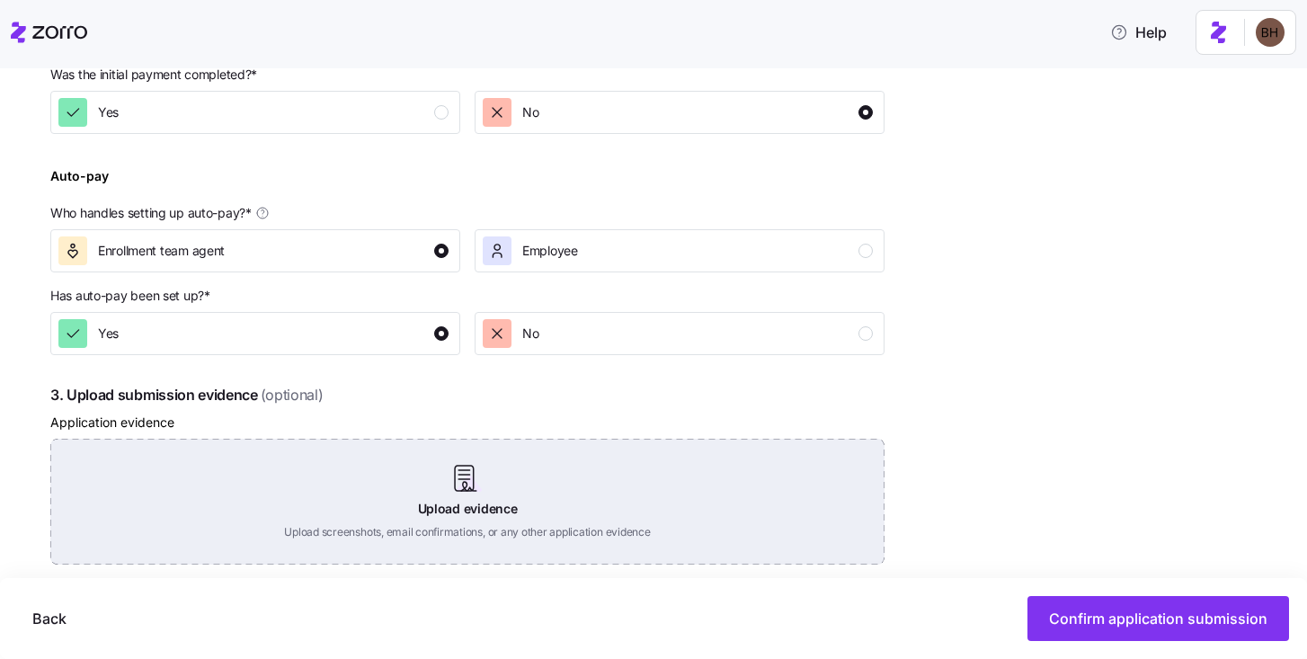
scroll to position [814, 0]
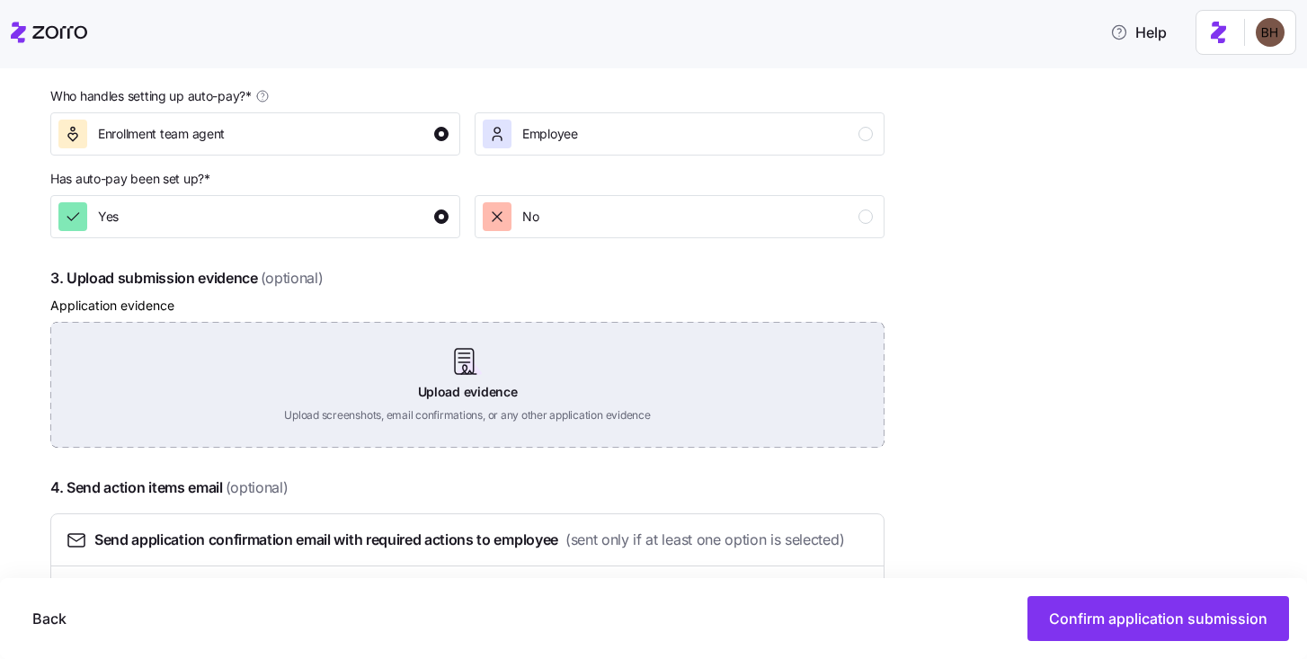
click at [468, 392] on div "Upload evidence Upload screenshots, email confirmations, or any other applicati…" at bounding box center [467, 385] width 834 height 126
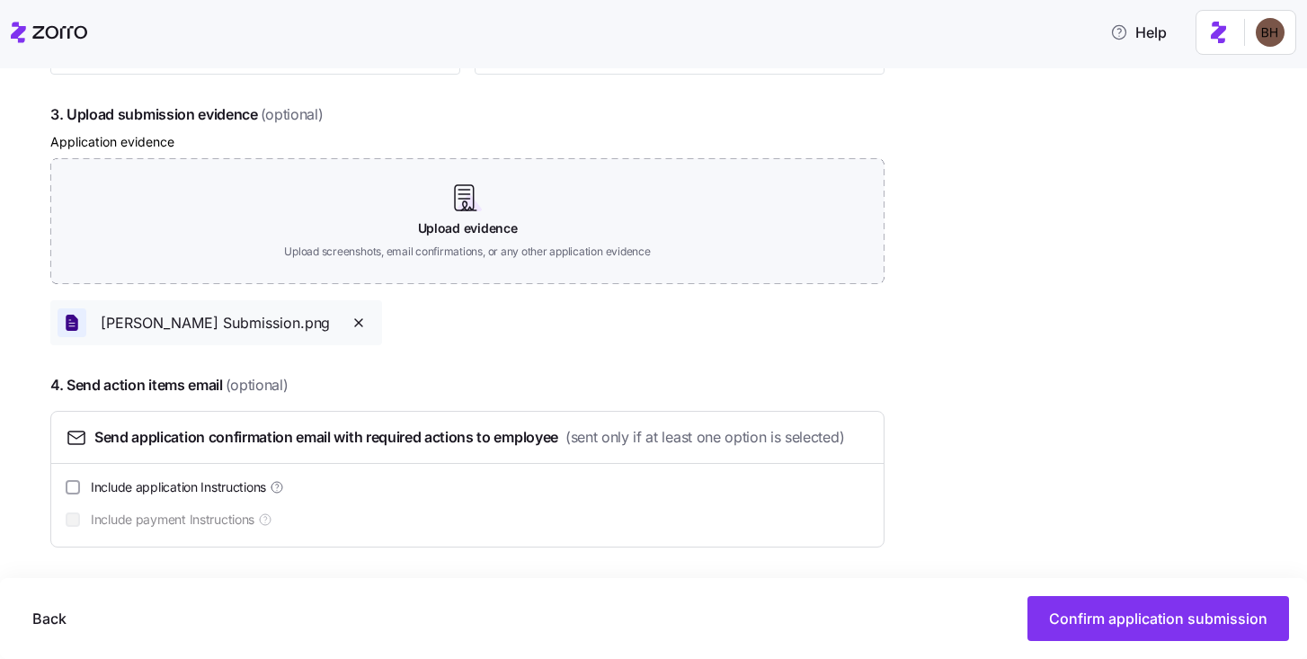
scroll to position [978, 0]
click at [103, 486] on span "Include application Instructions" at bounding box center [178, 487] width 175 height 18
click at [80, 486] on input "Include application Instructions" at bounding box center [73, 487] width 14 height 14
click at [79, 488] on input "Include application Instructions" at bounding box center [73, 487] width 14 height 14
checkbox input "false"
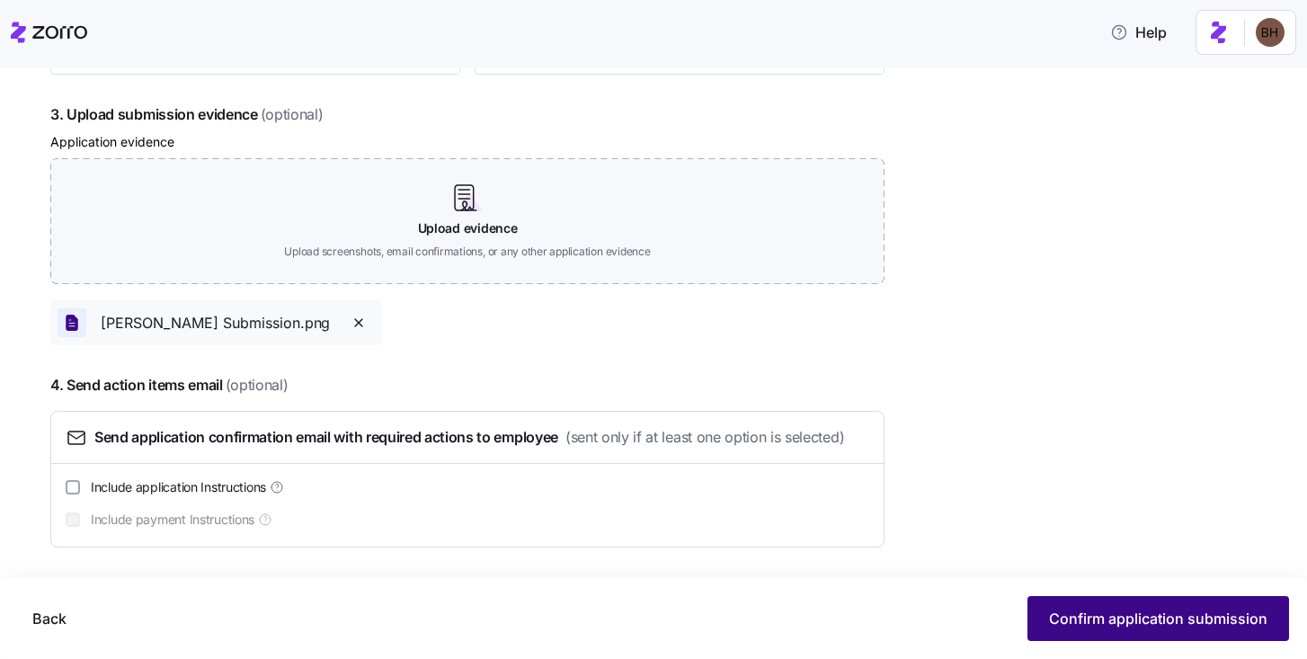
click at [1060, 613] on span "Confirm application submission" at bounding box center [1158, 619] width 218 height 22
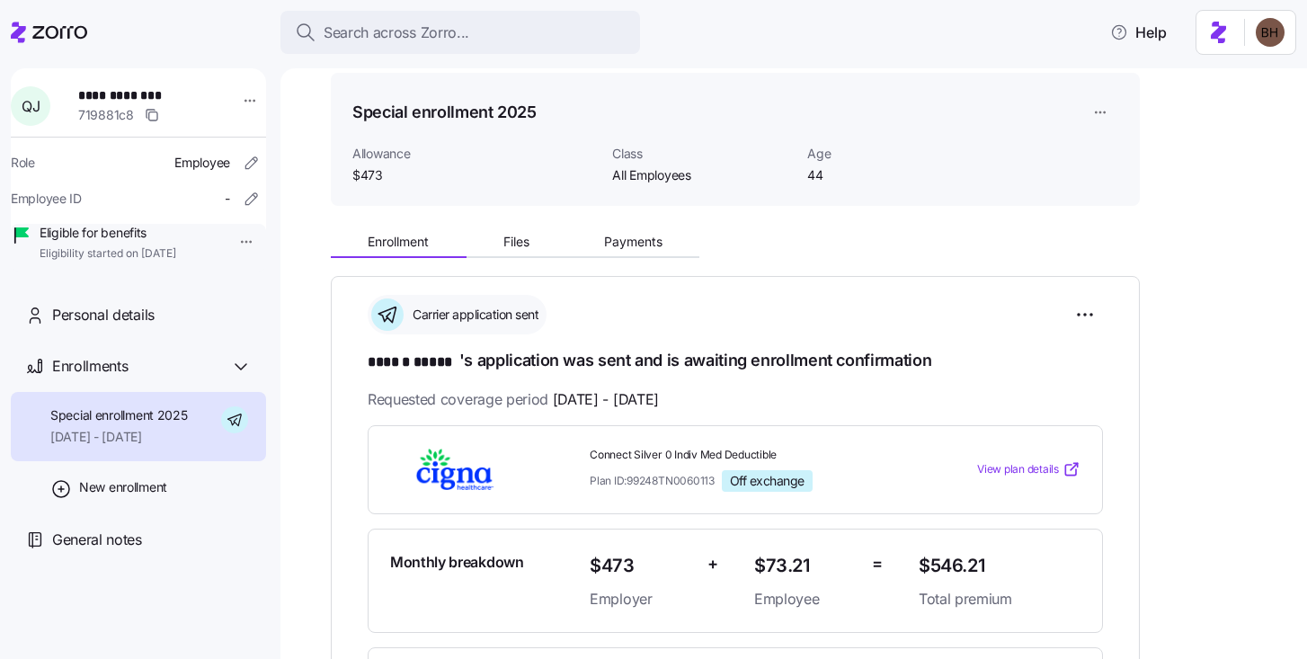
scroll to position [70, 0]
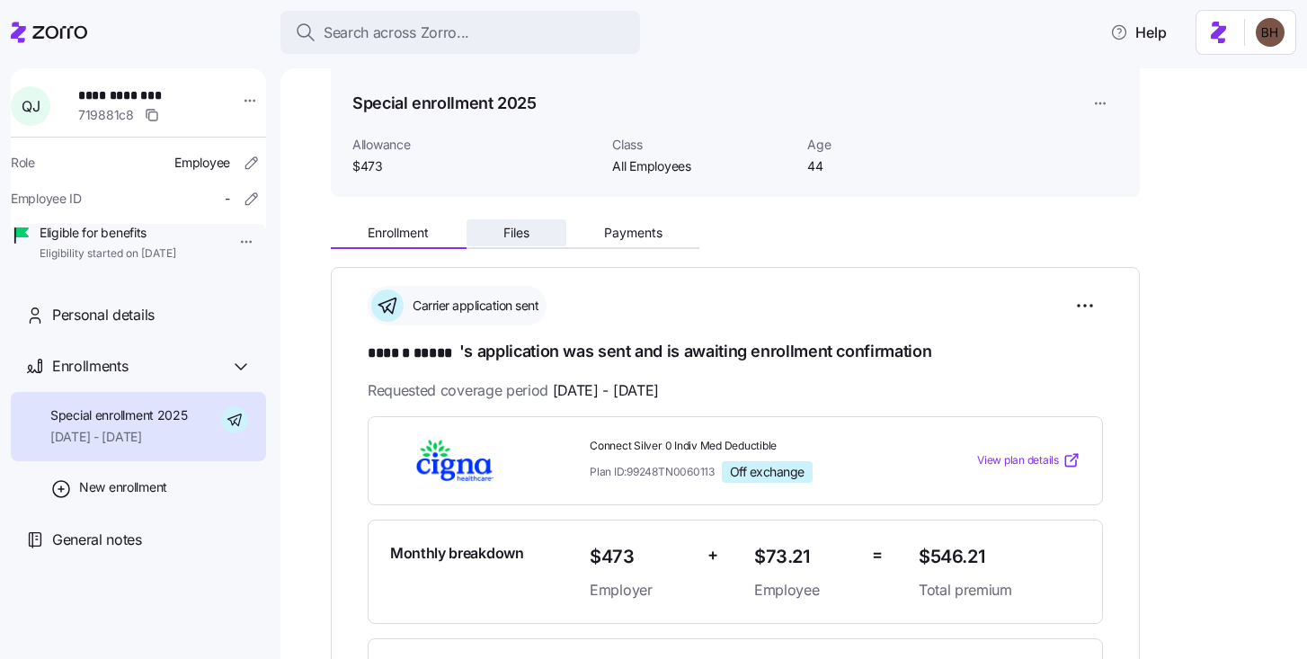
click at [521, 232] on span "Files" at bounding box center [516, 233] width 26 height 13
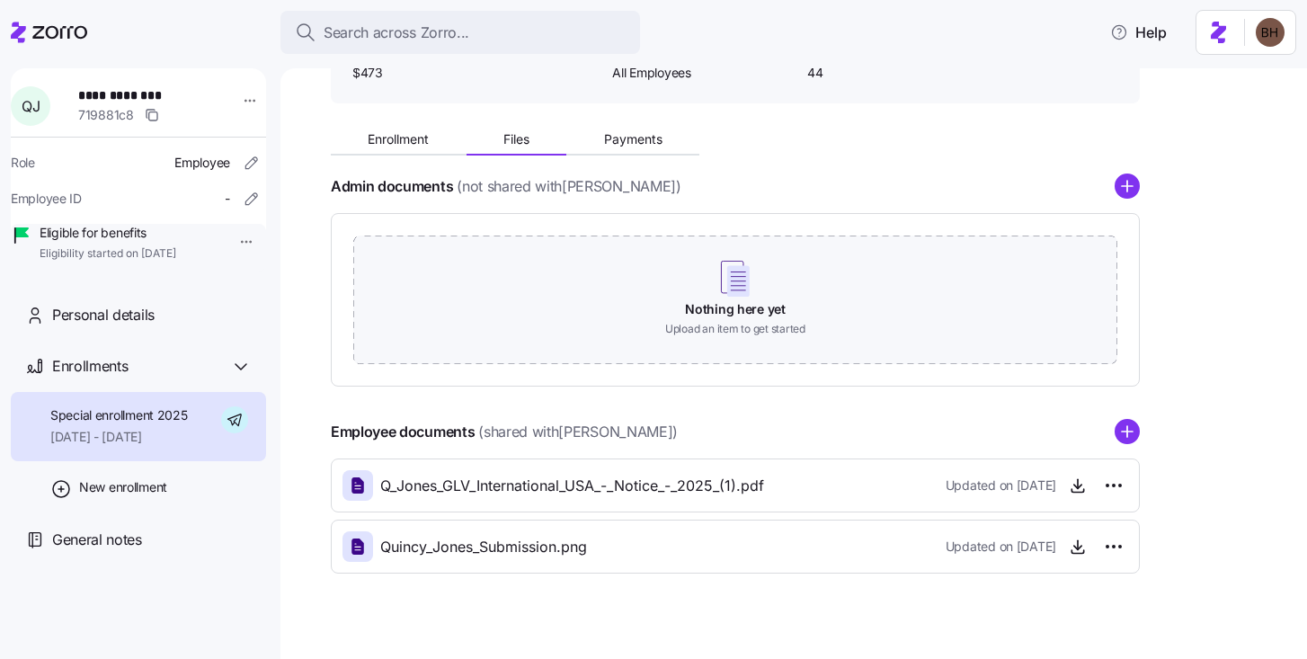
scroll to position [186, 0]
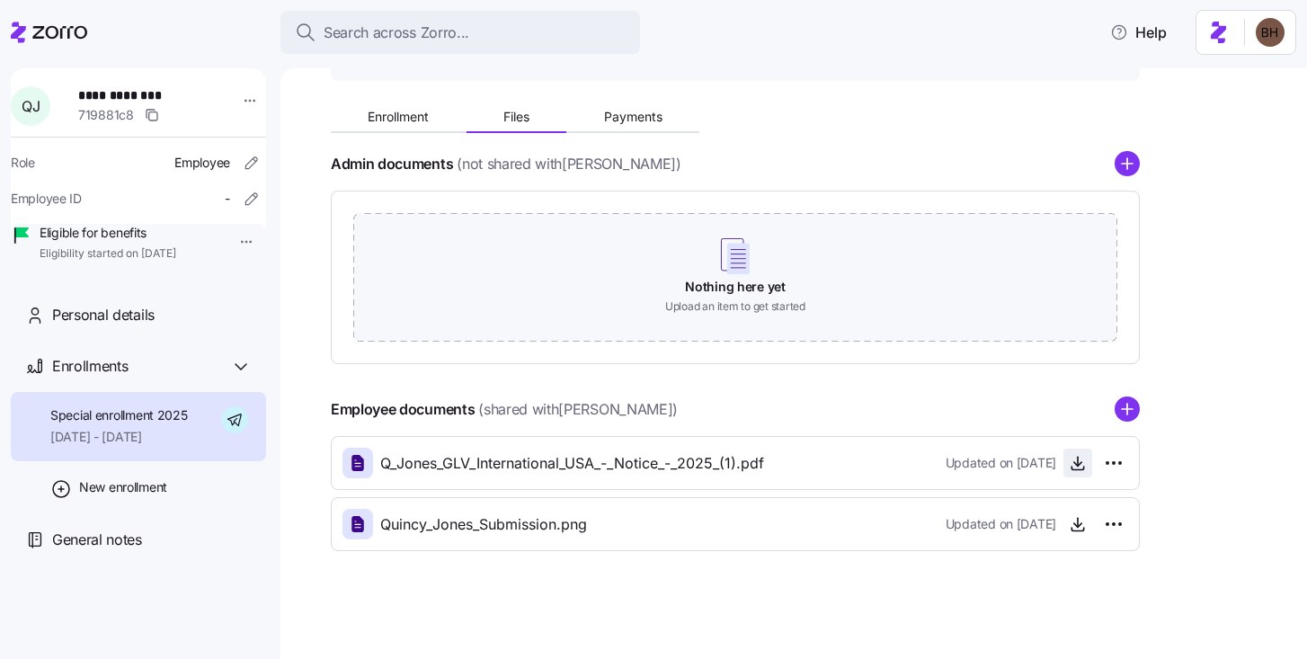
click at [1077, 467] on icon "button" at bounding box center [1078, 463] width 18 height 18
click at [1072, 526] on icon "button" at bounding box center [1078, 524] width 18 height 18
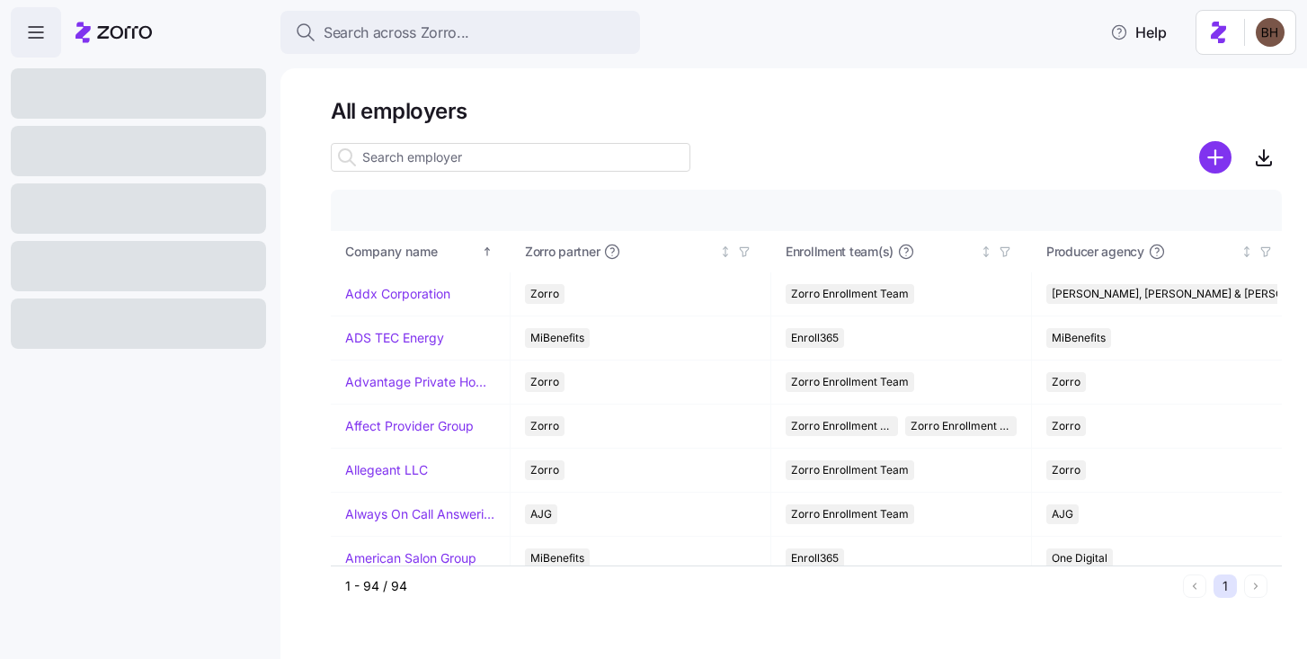
click at [403, 164] on input at bounding box center [511, 157] width 360 height 29
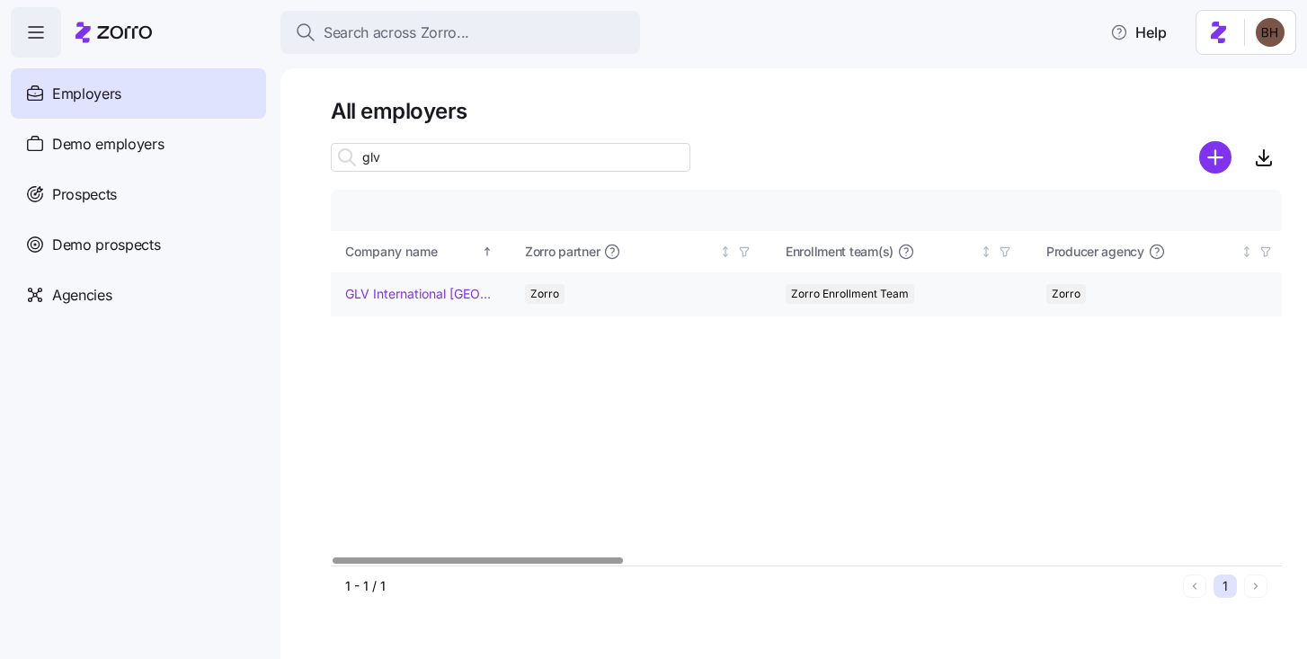
type input "glv"
click at [442, 297] on link "GLV International [GEOGRAPHIC_DATA]" at bounding box center [420, 294] width 150 height 18
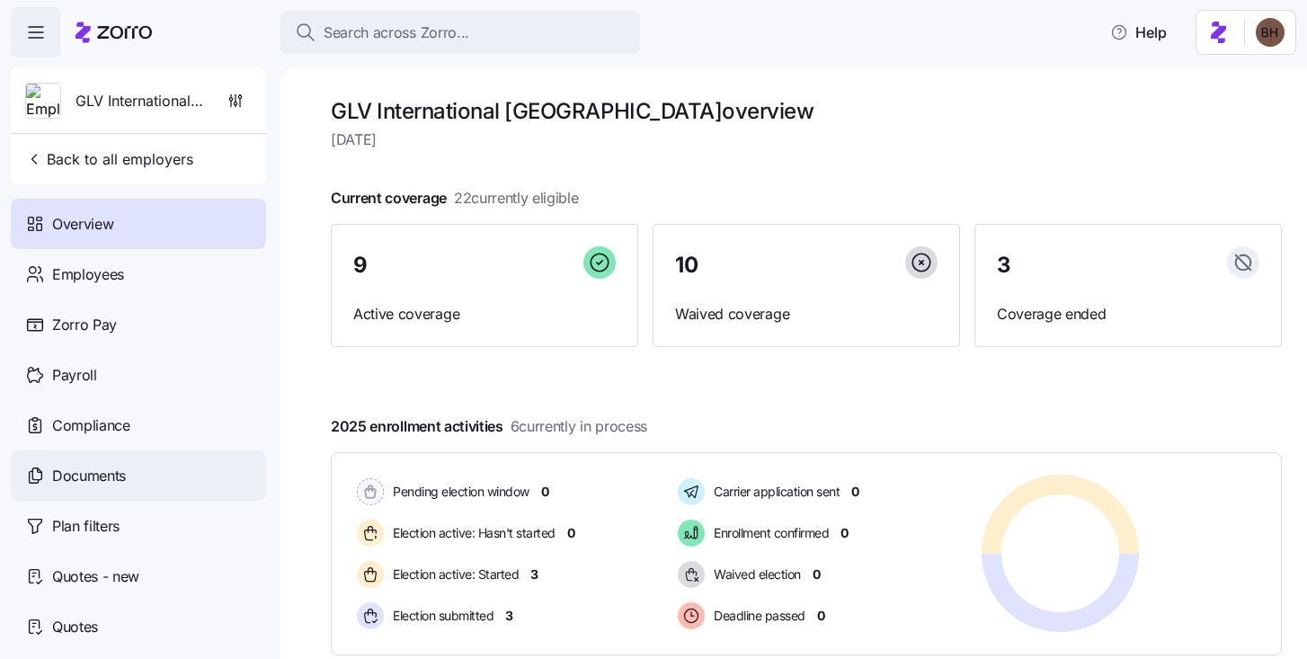
click at [120, 473] on span "Documents" at bounding box center [89, 476] width 74 height 22
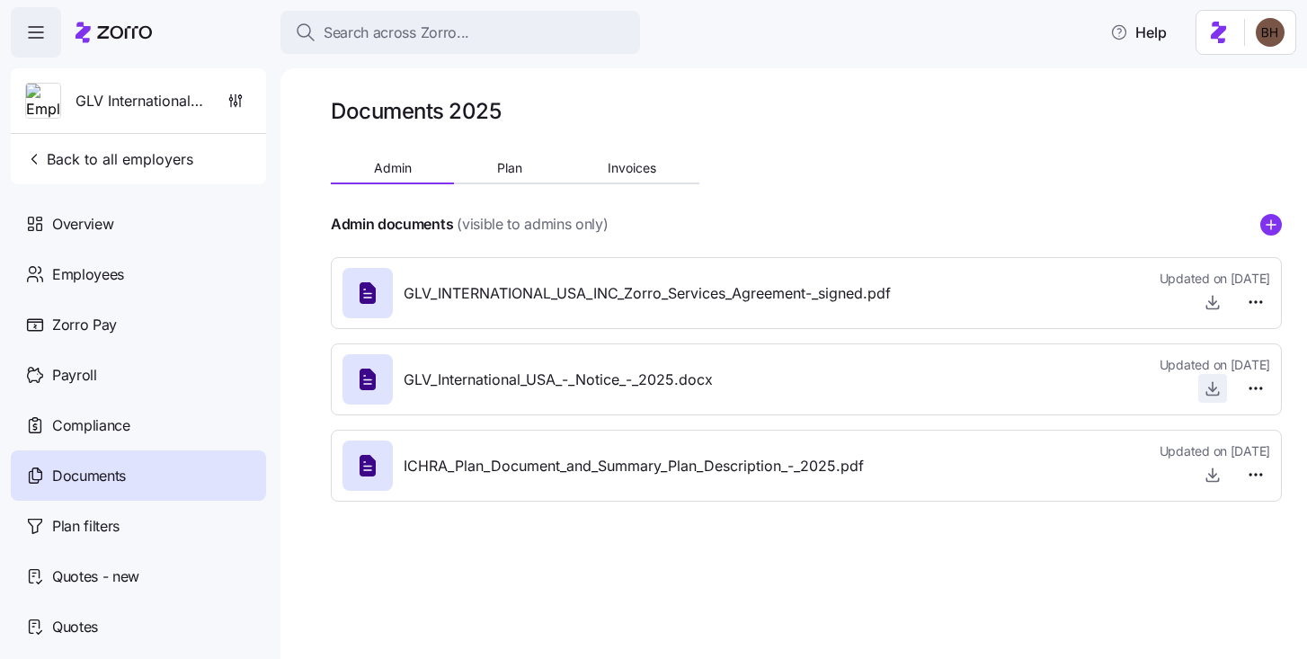
click at [1220, 390] on icon "button" at bounding box center [1213, 388] width 18 height 18
